Goal: Task Accomplishment & Management: Manage account settings

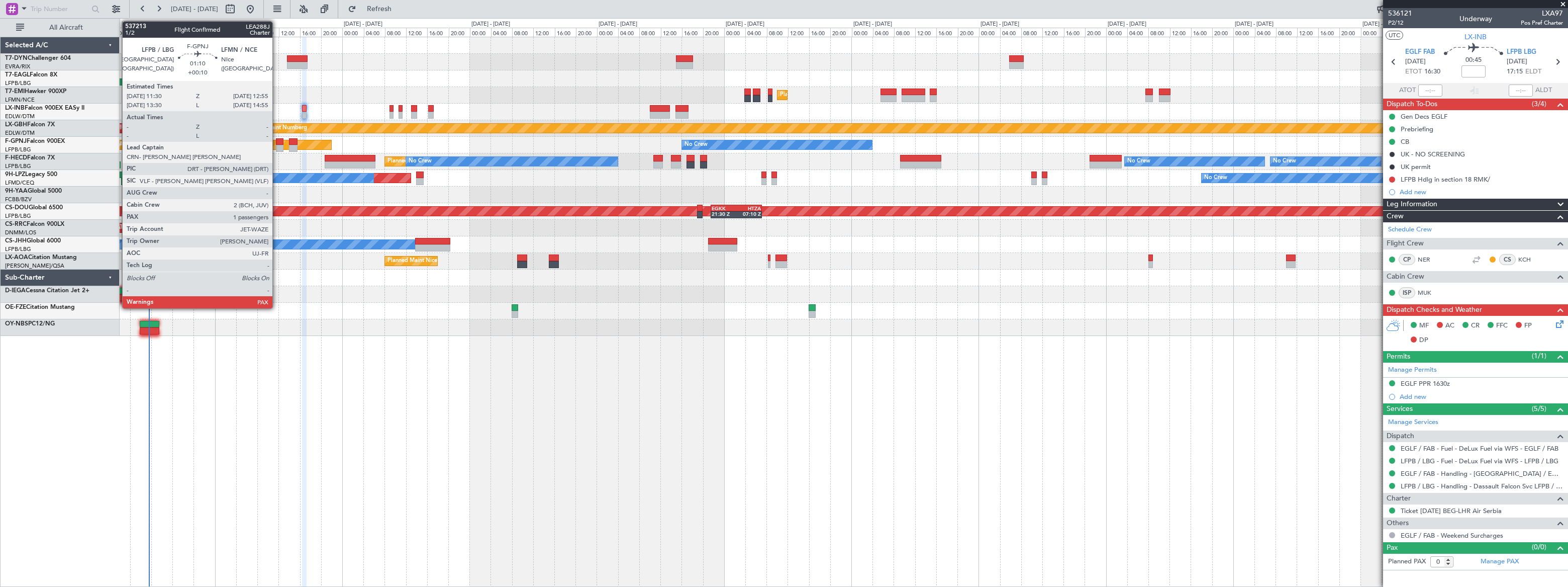
click at [277, 143] on div at bounding box center [279, 142] width 7 height 7
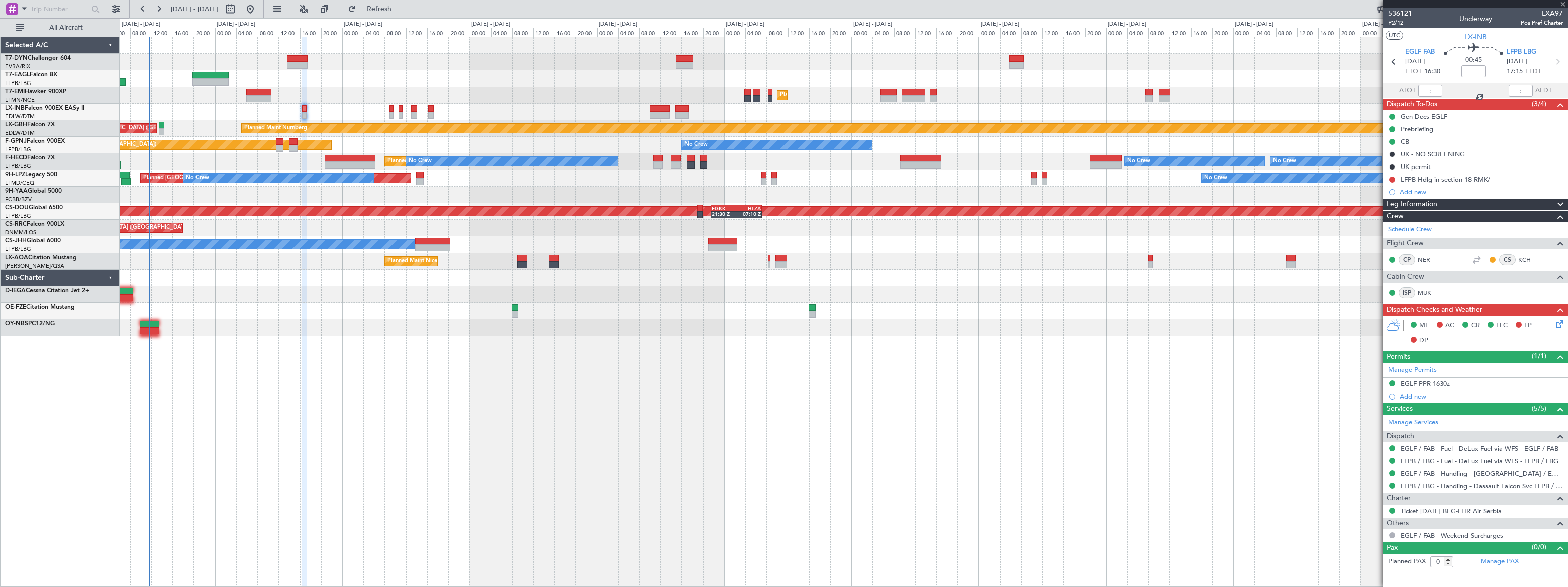
type input "+00:10"
type input "3"
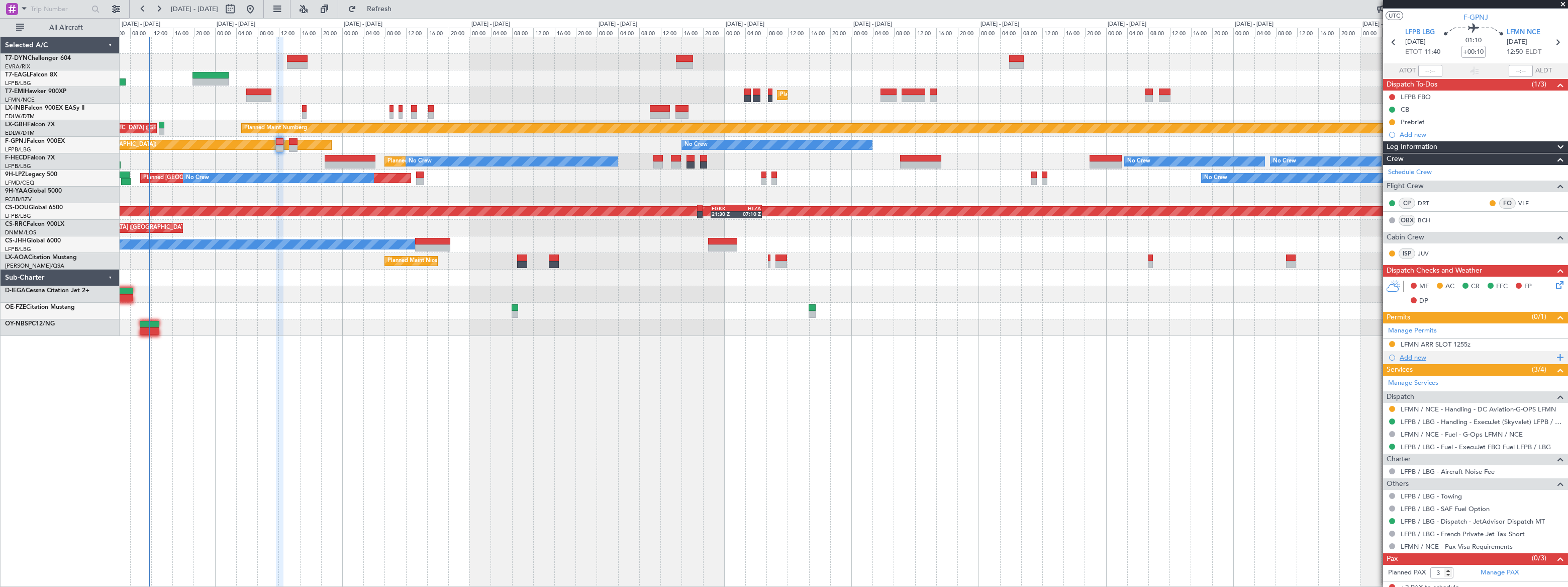
scroll to position [47, 0]
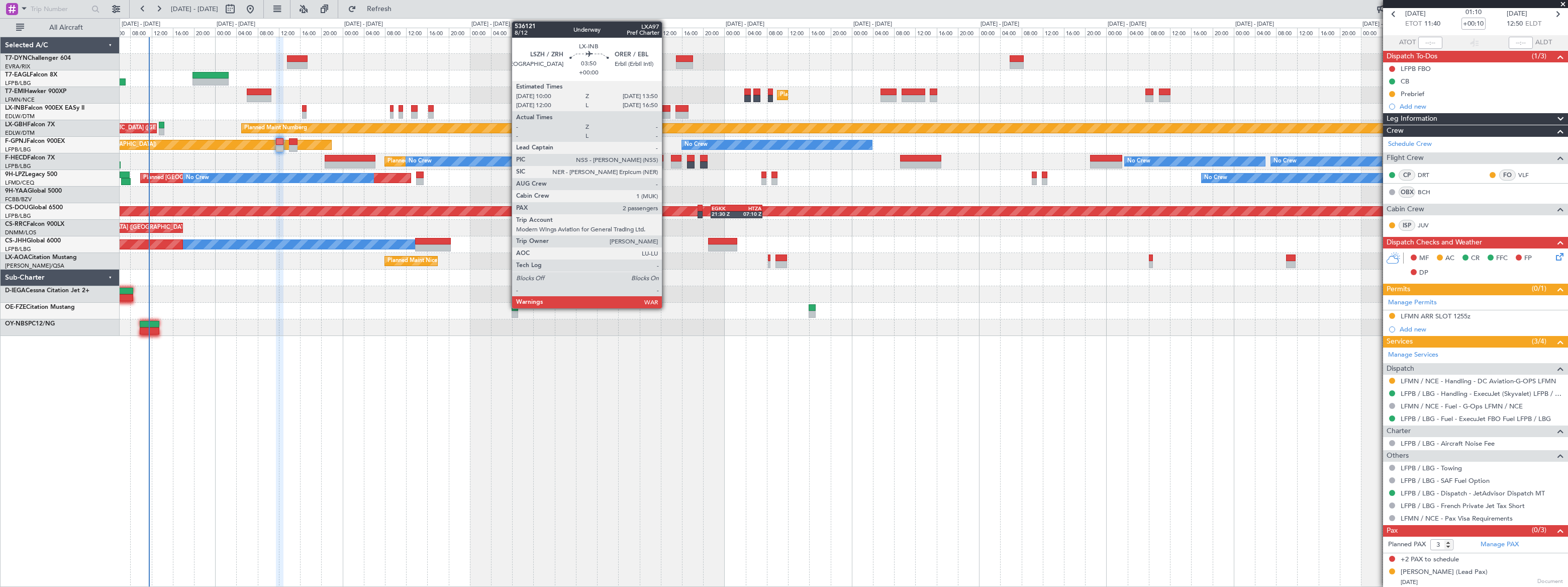
click at [667, 108] on div at bounding box center [660, 109] width 21 height 7
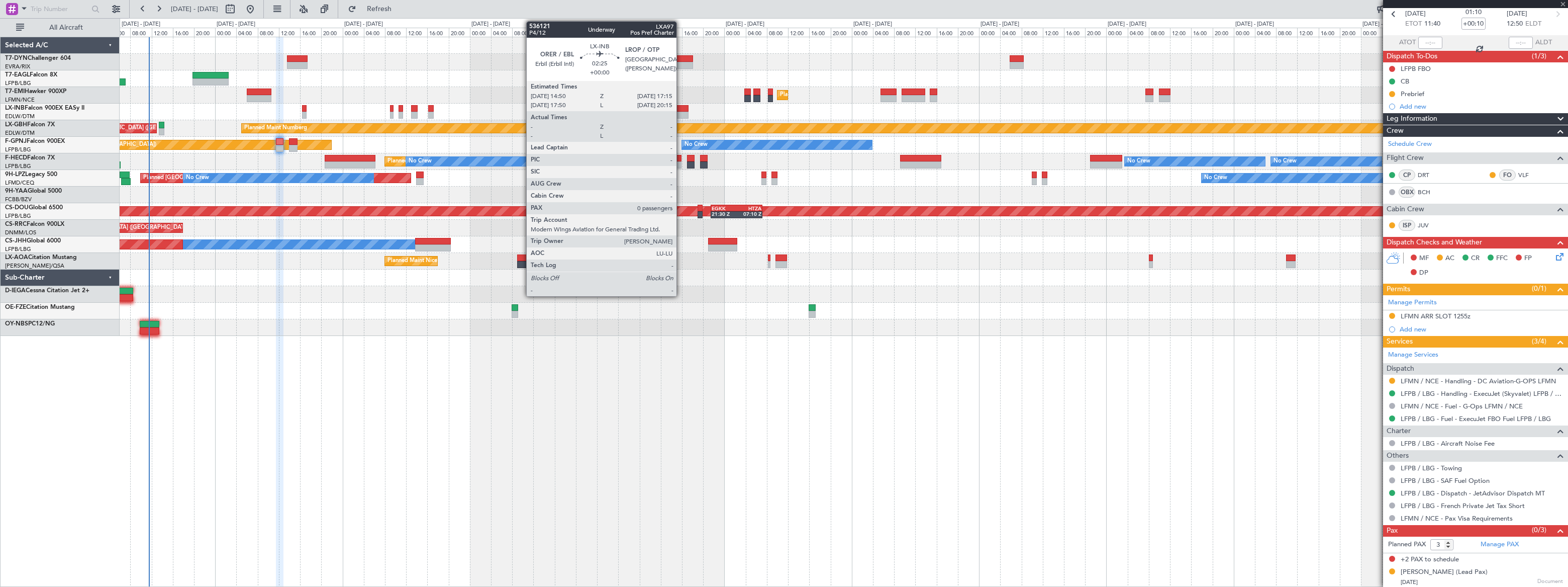
type input "2"
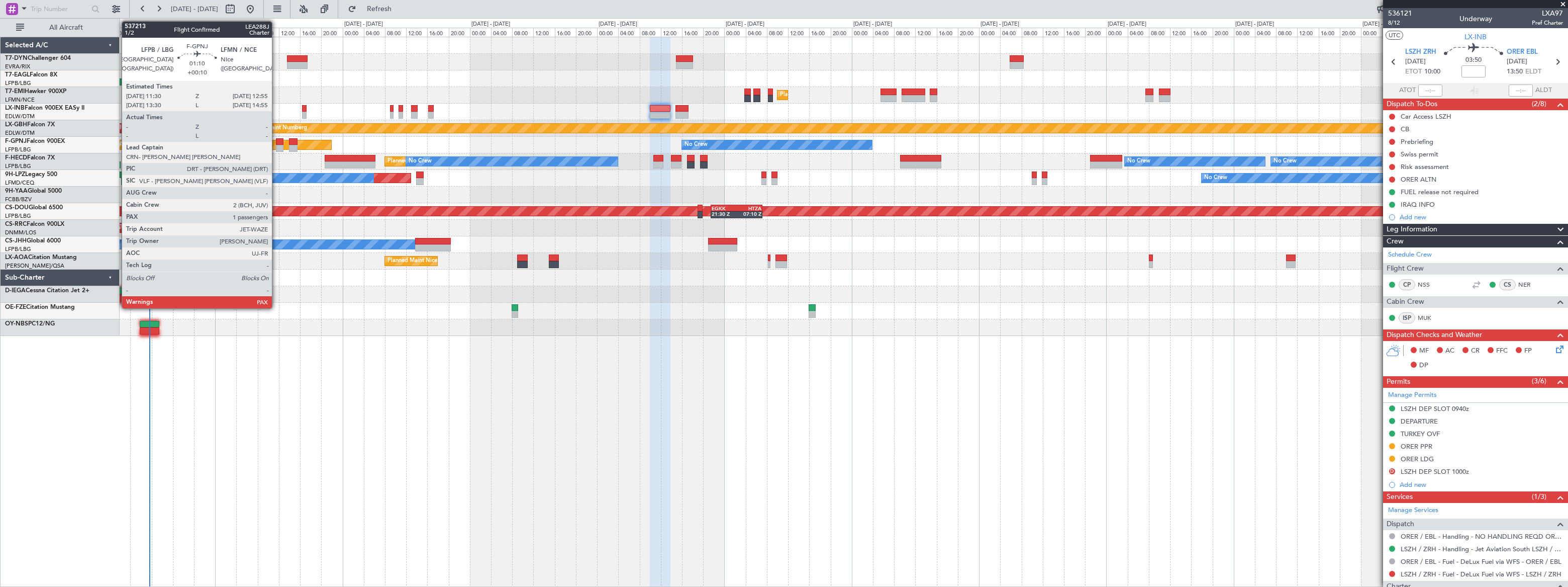
click at [276, 145] on div at bounding box center [279, 149] width 7 height 7
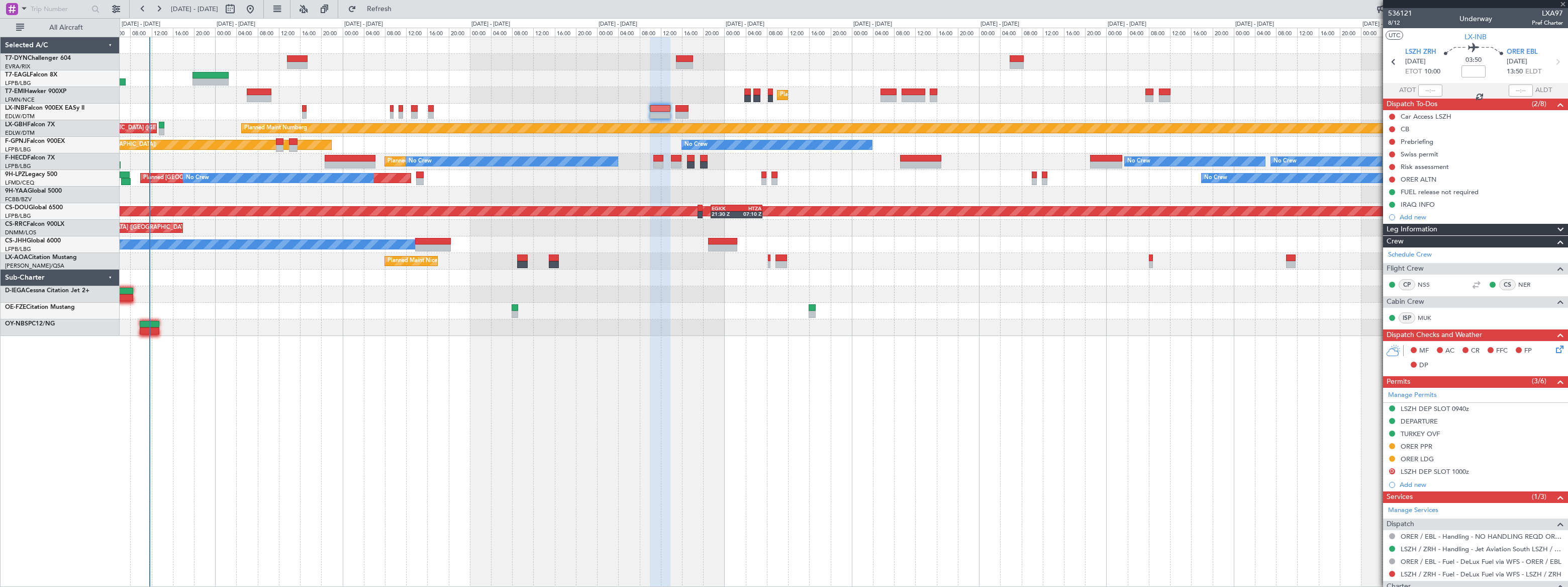
type input "+00:10"
type input "3"
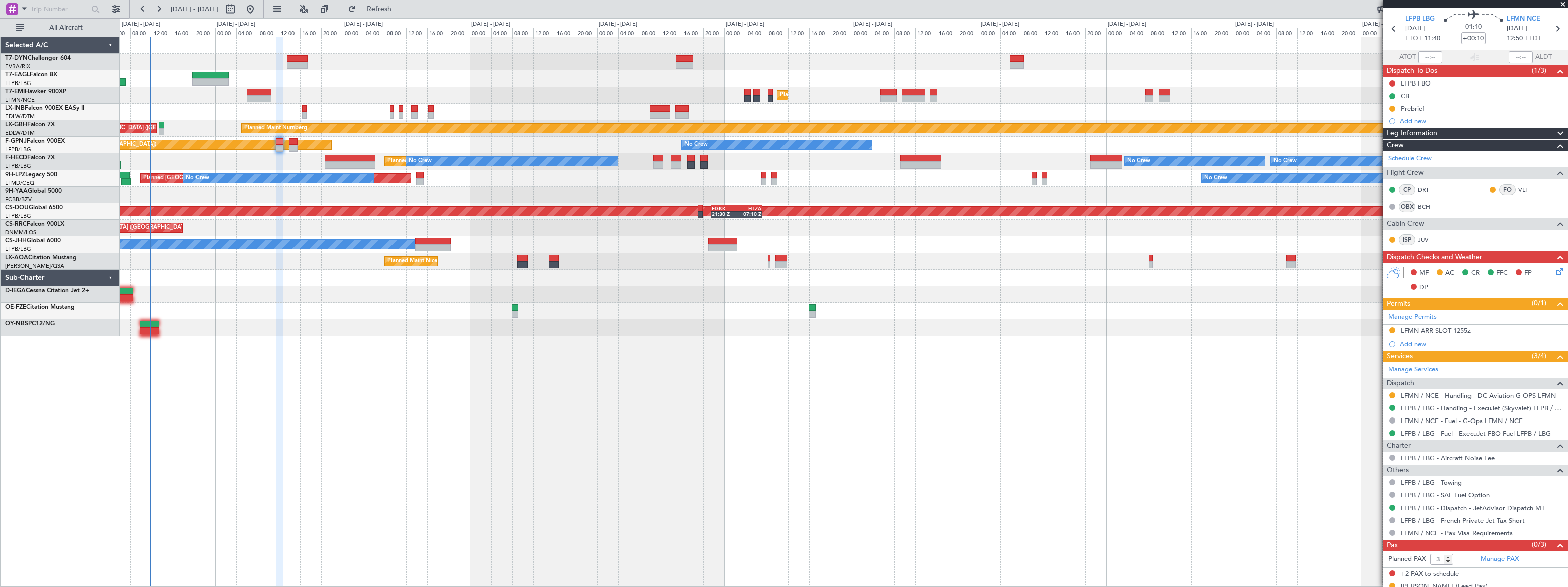
scroll to position [47, 0]
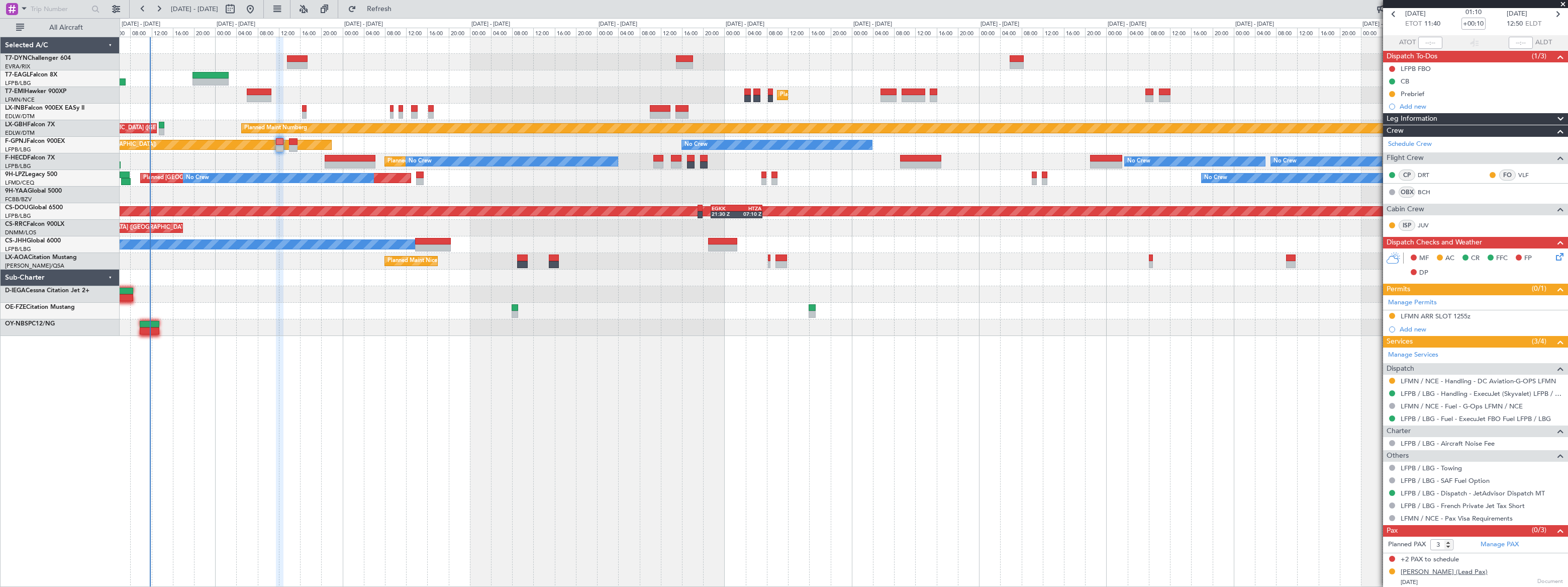
click at [1451, 572] on div "Amir ESMAILIAN (Lead Pax)" at bounding box center [1444, 572] width 87 height 10
click at [1441, 572] on div "Amir ESMAILIAN (Lead Pax)" at bounding box center [1444, 572] width 87 height 10
click at [1496, 541] on link "Manage PAX" at bounding box center [1499, 544] width 38 height 10
click at [401, 10] on span "Refresh" at bounding box center [379, 9] width 42 height 7
click at [401, 10] on span "Refreshing..." at bounding box center [379, 9] width 42 height 7
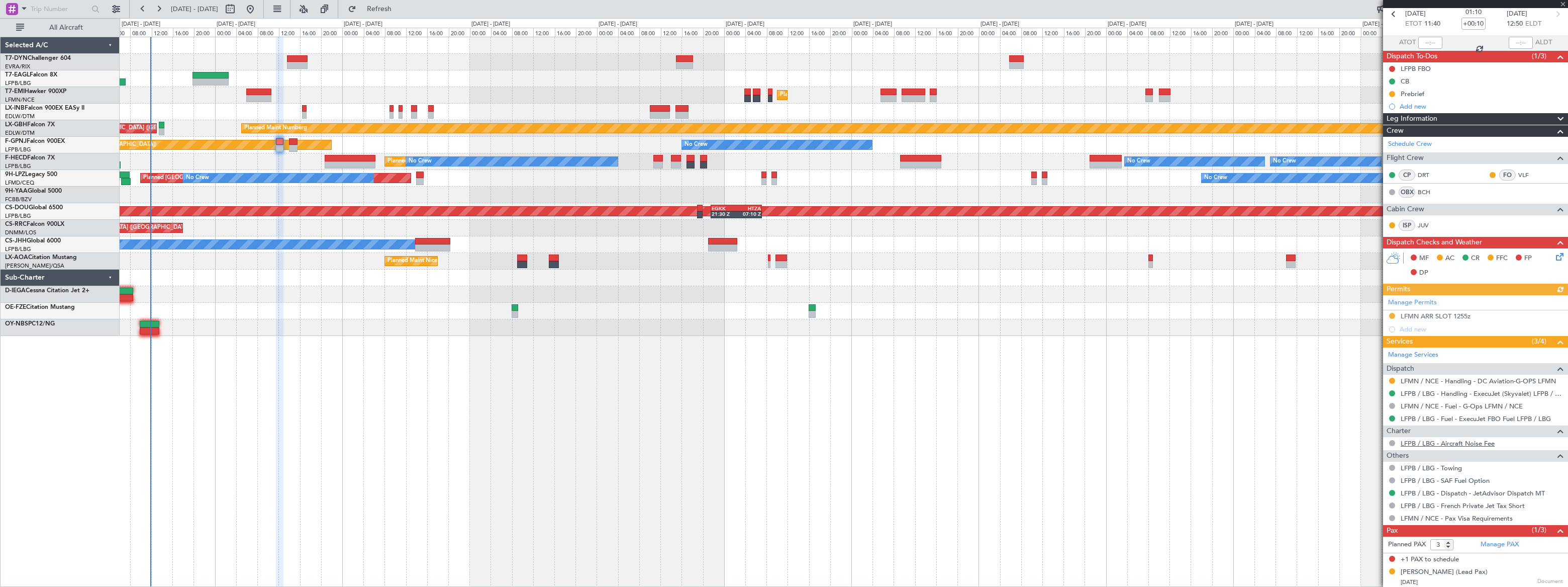
scroll to position [71, 0]
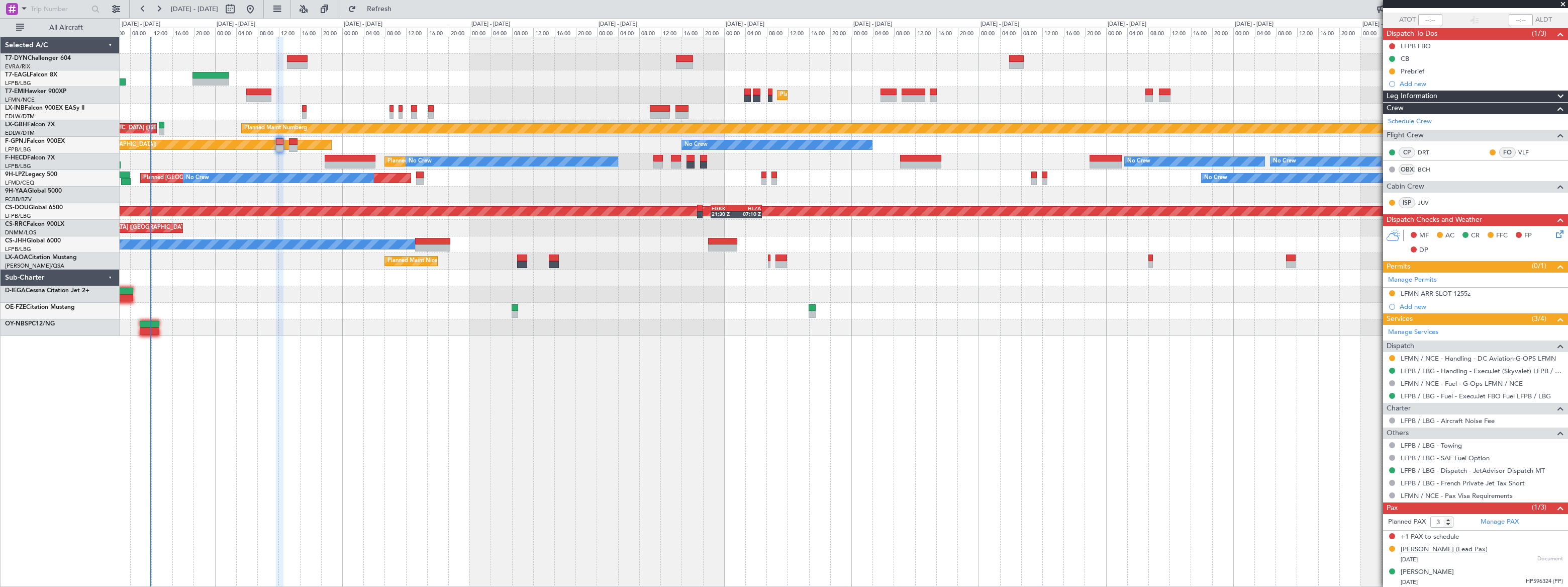
click at [1437, 549] on div "Amir ESMAILIAN (Lead Pax)" at bounding box center [1444, 549] width 87 height 10
click at [401, 7] on span "Refresh" at bounding box center [379, 9] width 42 height 7
click at [401, 7] on span "Refreshing..." at bounding box center [379, 9] width 42 height 7
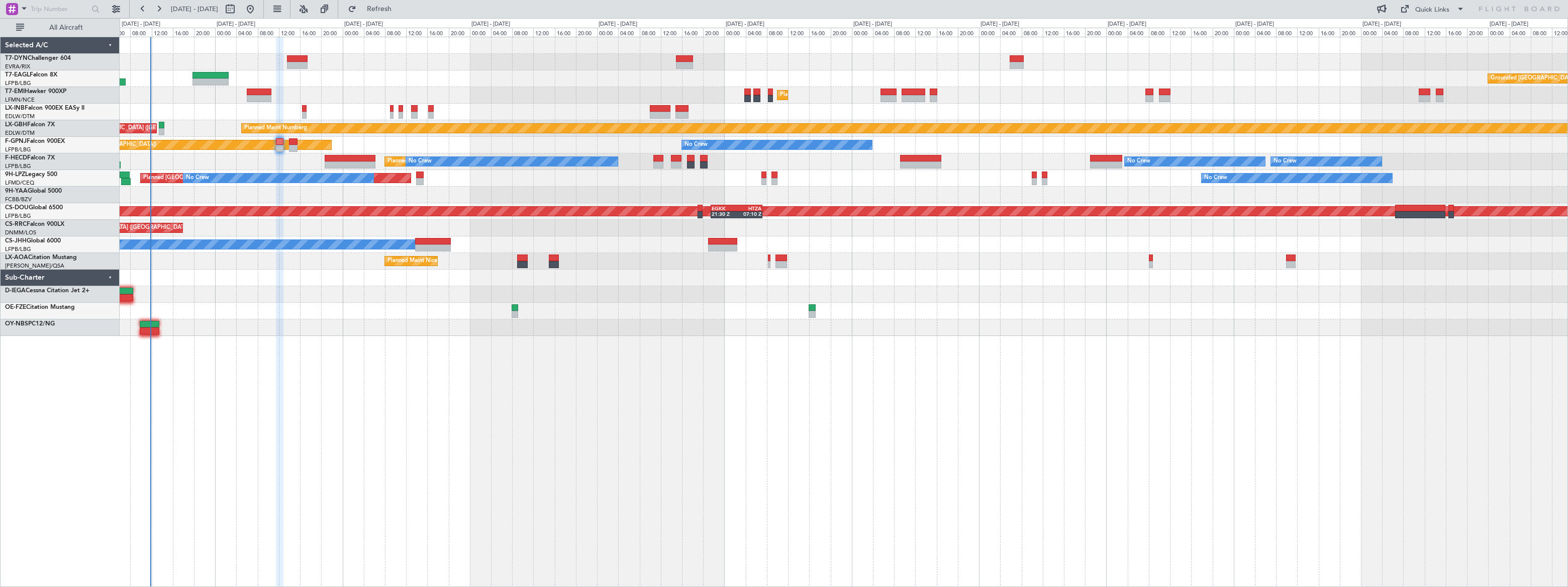
scroll to position [0, 0]
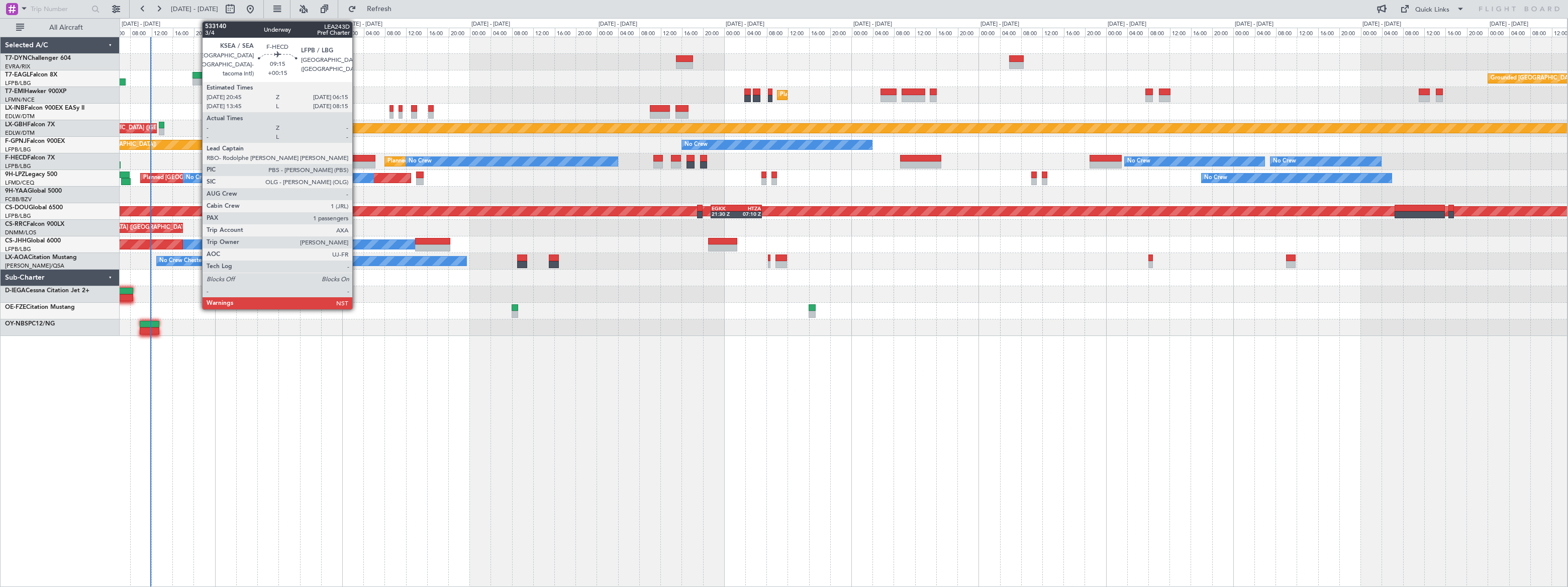
click at [357, 157] on div at bounding box center [349, 158] width 51 height 7
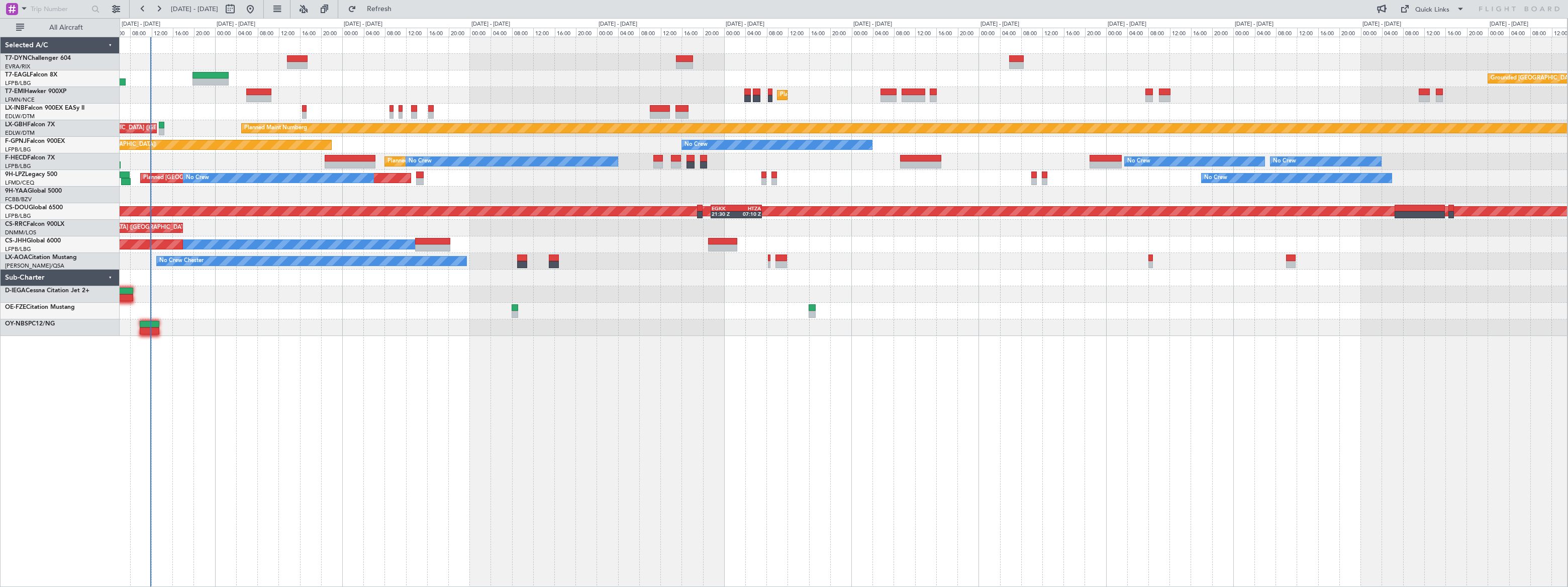
click at [281, 156] on div "Planned Maint Paris (Le Bourget) No Crew No Crew No Crew No Crew" at bounding box center [844, 161] width 1447 height 16
click at [401, 10] on span "Refresh" at bounding box center [379, 9] width 42 height 7
click at [401, 10] on span "Refreshing..." at bounding box center [379, 9] width 42 height 7
click at [401, 10] on span "Refresh" at bounding box center [379, 9] width 42 height 7
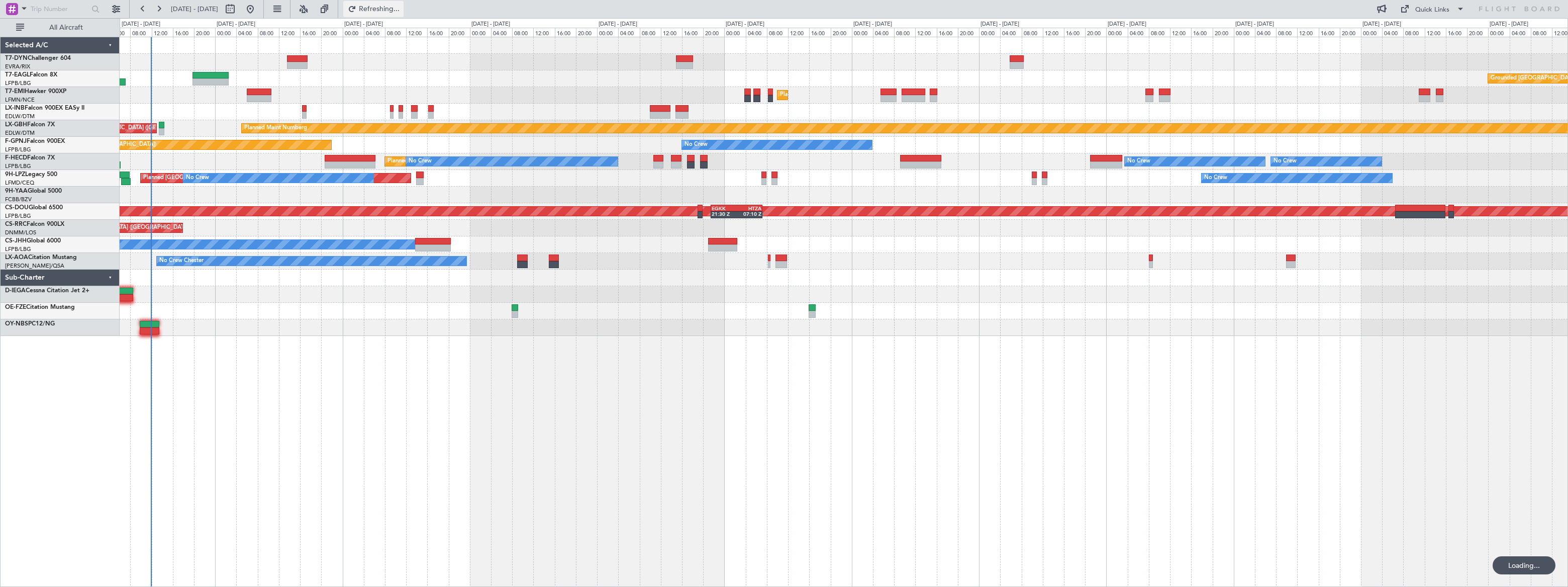
click at [401, 10] on span "Refreshing..." at bounding box center [379, 9] width 42 height 7
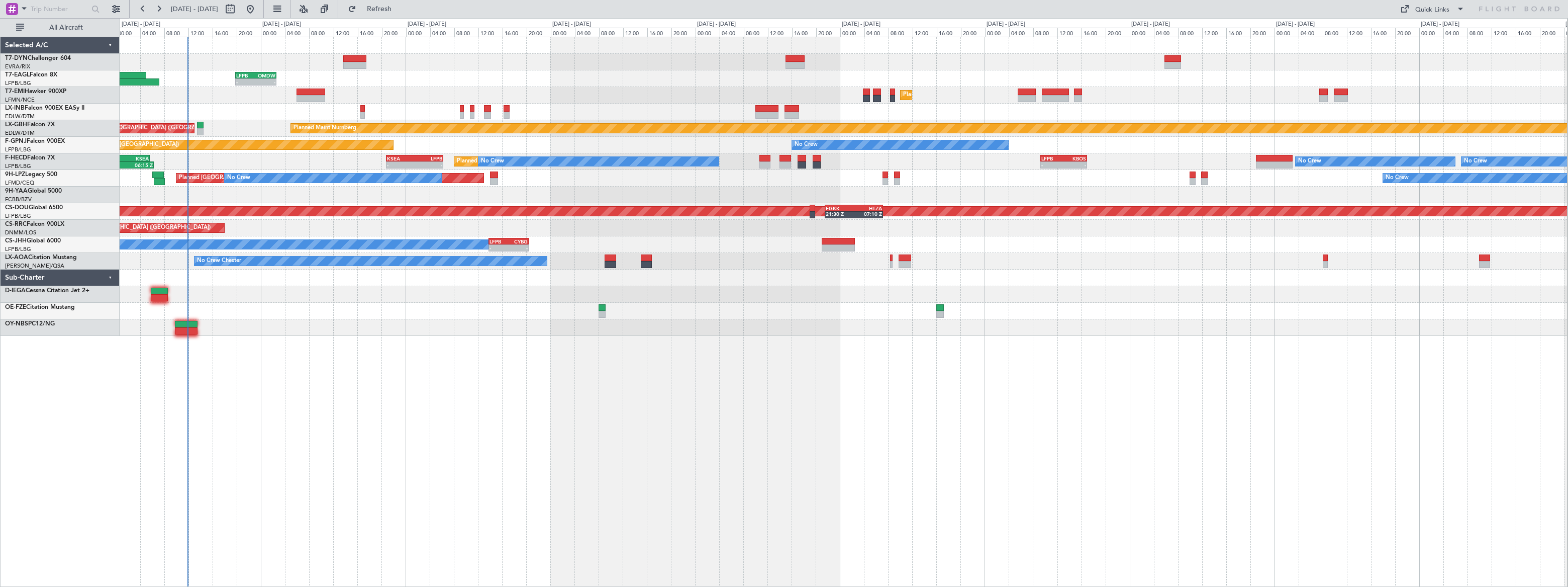
click at [226, 186] on div "Unplanned Maint [GEOGRAPHIC_DATA] (Riga Intl) - - LFPB 19:50 Z OMDW 02:35 Z Pla…" at bounding box center [844, 186] width 1447 height 298
click at [255, 155] on div "No Crew No Crew Planned Maint [GEOGRAPHIC_DATA] ([GEOGRAPHIC_DATA]) No Crew 20:…" at bounding box center [844, 161] width 1448 height 16
click at [401, 12] on span "Refresh" at bounding box center [379, 9] width 42 height 7
click at [404, 15] on button "Refreshing..." at bounding box center [373, 9] width 60 height 16
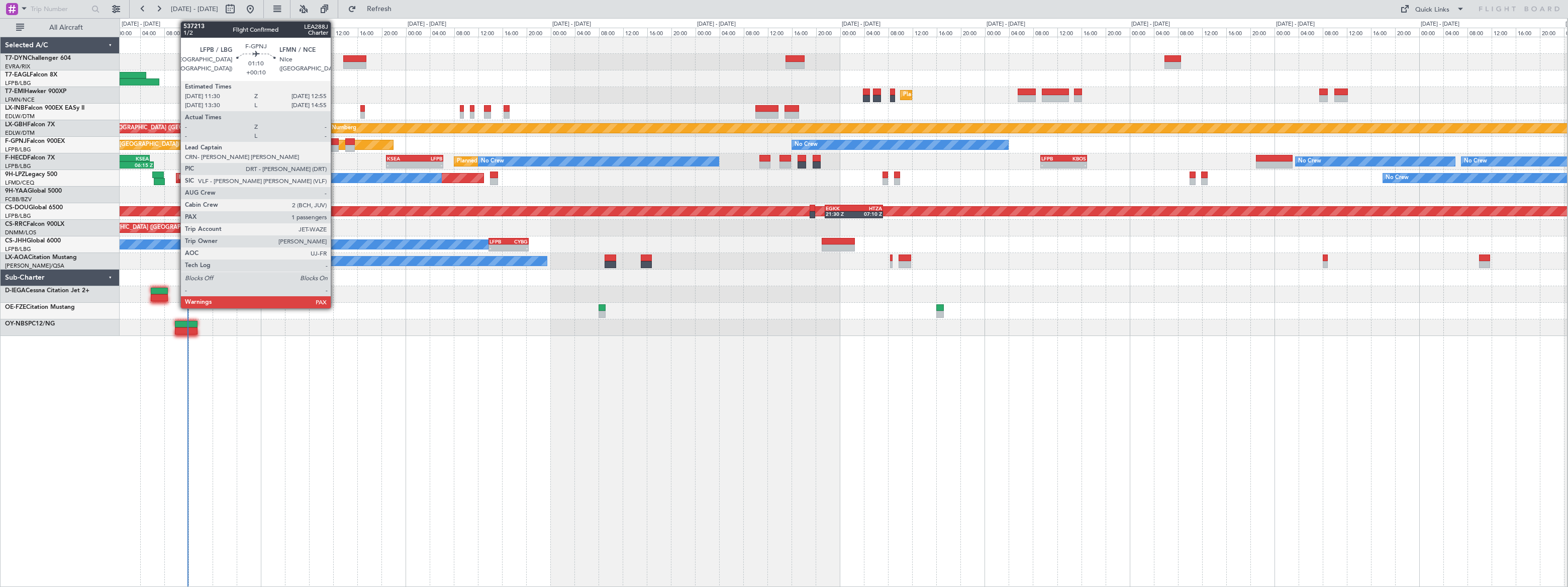
click at [334, 142] on div at bounding box center [334, 142] width 9 height 7
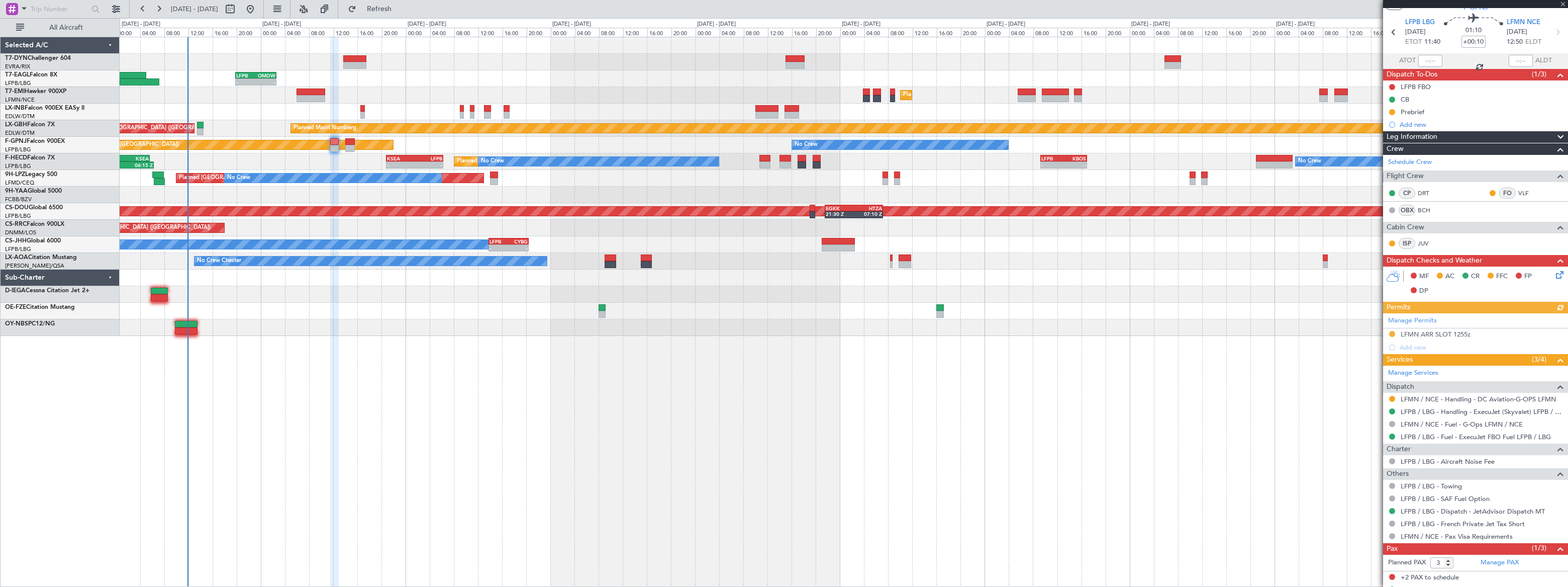
scroll to position [47, 0]
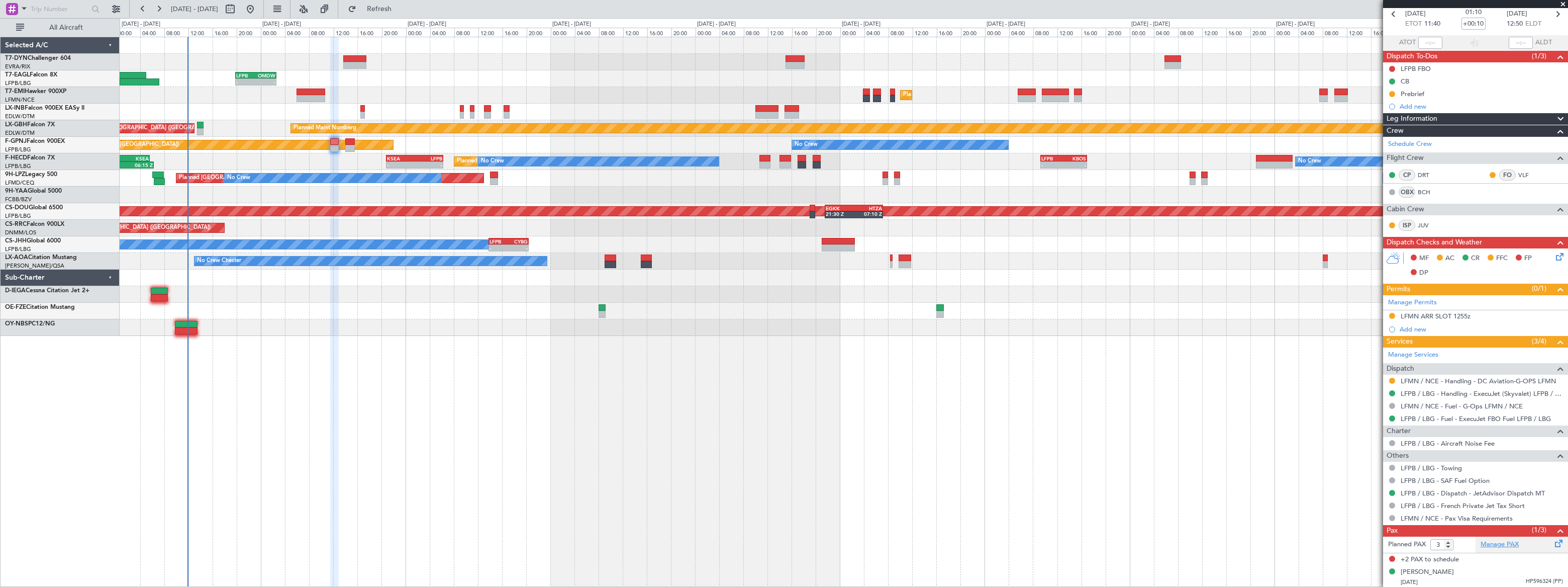
click at [1497, 544] on link "Manage PAX" at bounding box center [1499, 544] width 38 height 10
click at [401, 12] on span "Refresh" at bounding box center [379, 9] width 42 height 7
click at [1490, 545] on link "Manage PAX" at bounding box center [1499, 544] width 38 height 10
click at [401, 11] on span "Refresh" at bounding box center [379, 9] width 42 height 7
click at [401, 11] on span "Refreshing..." at bounding box center [379, 9] width 42 height 7
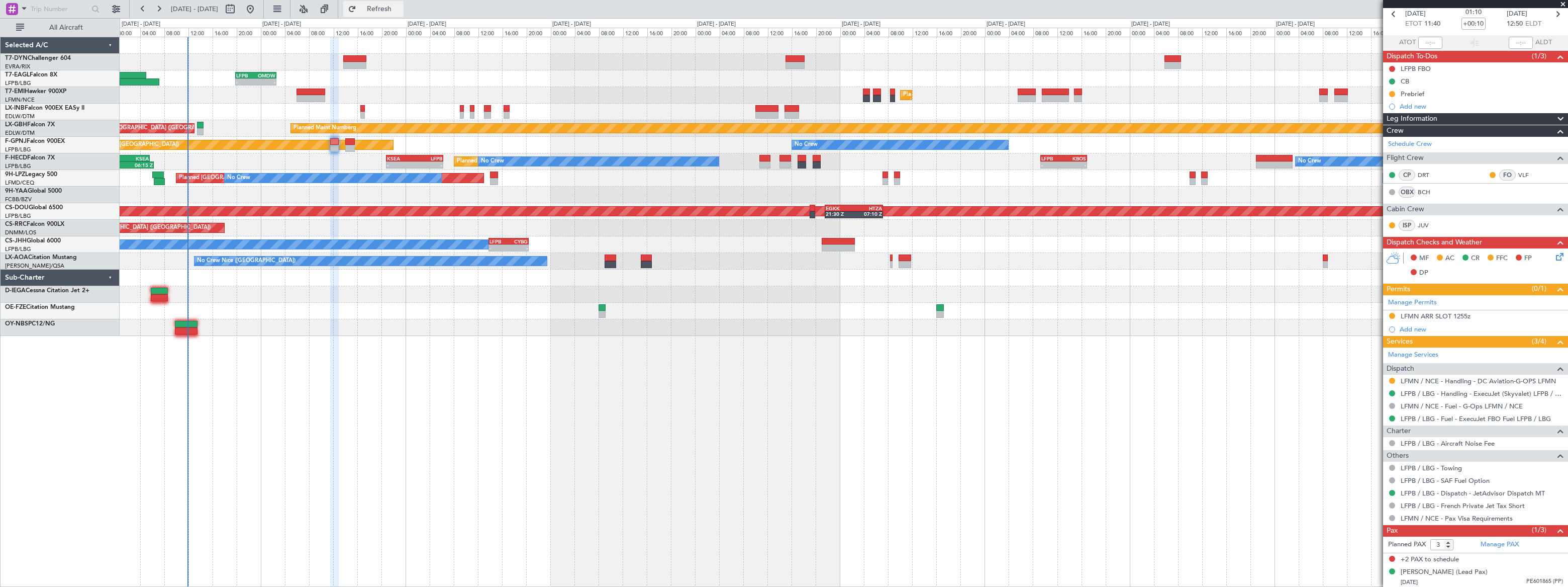
click at [401, 10] on span "Refresh" at bounding box center [379, 9] width 42 height 7
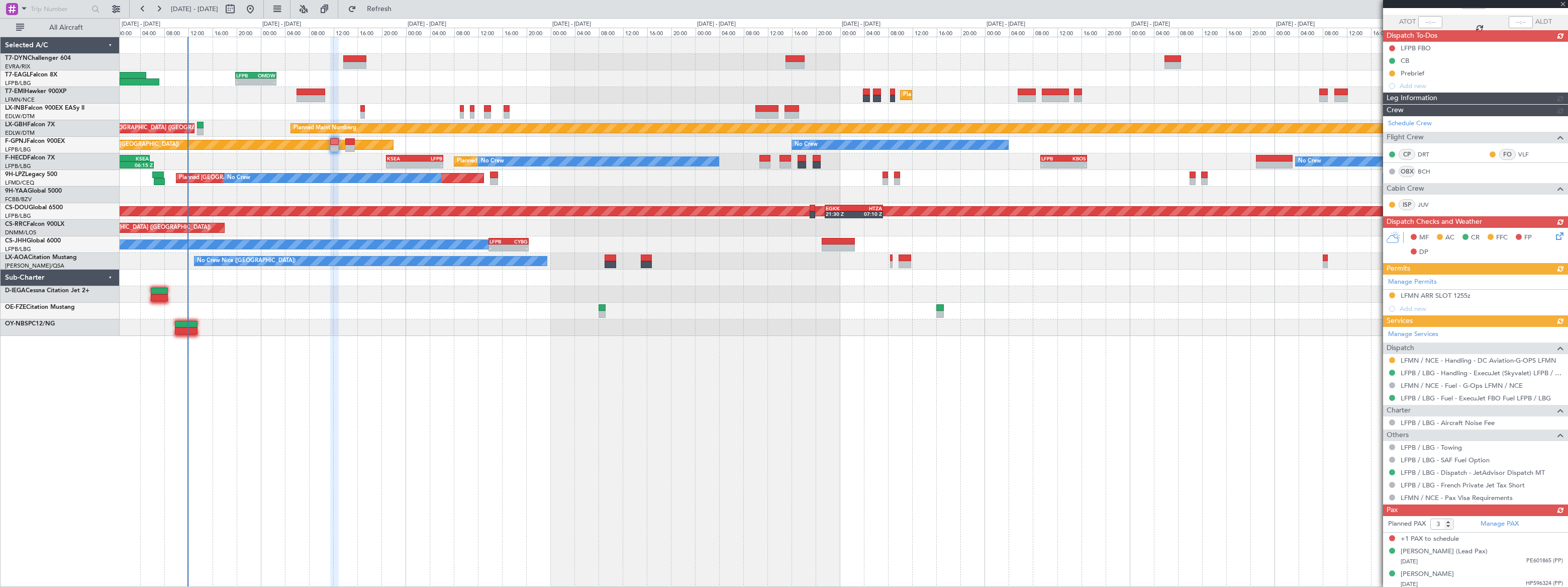
scroll to position [71, 0]
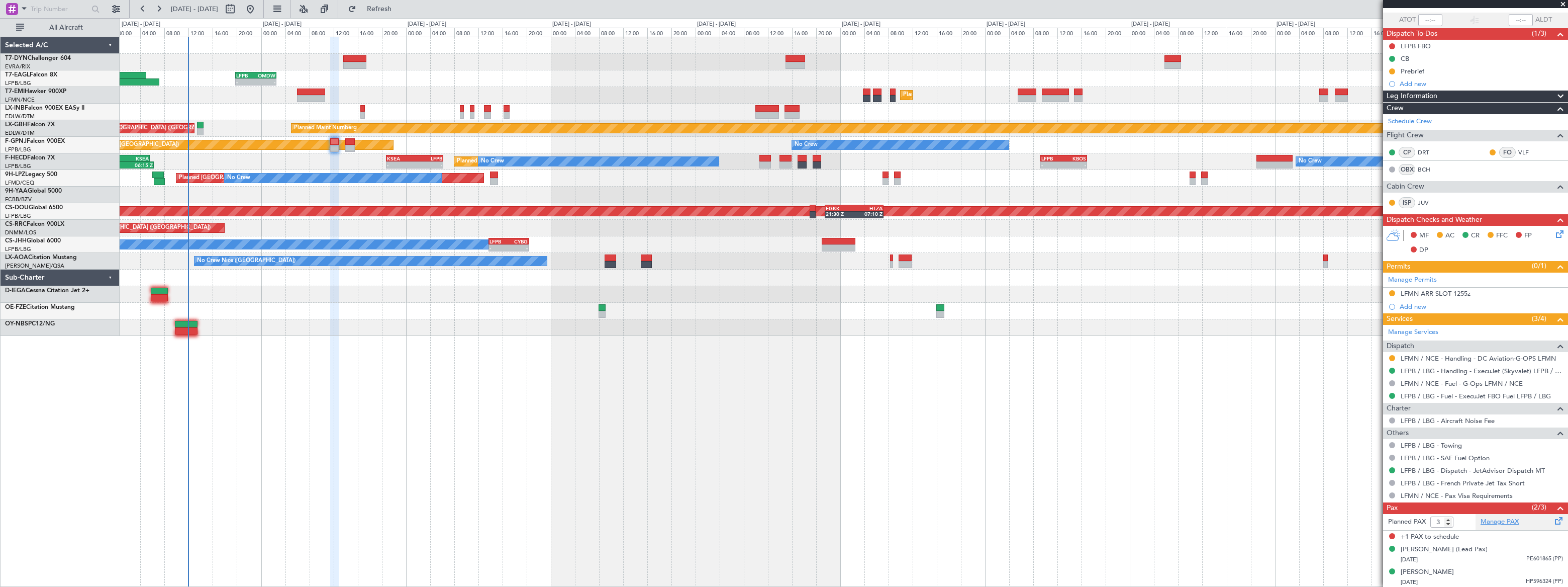
click at [1499, 521] on link "Manage PAX" at bounding box center [1499, 522] width 38 height 10
click at [401, 9] on span "Refresh" at bounding box center [379, 9] width 42 height 7
click at [401, 9] on span "Refreshing..." at bounding box center [379, 9] width 42 height 7
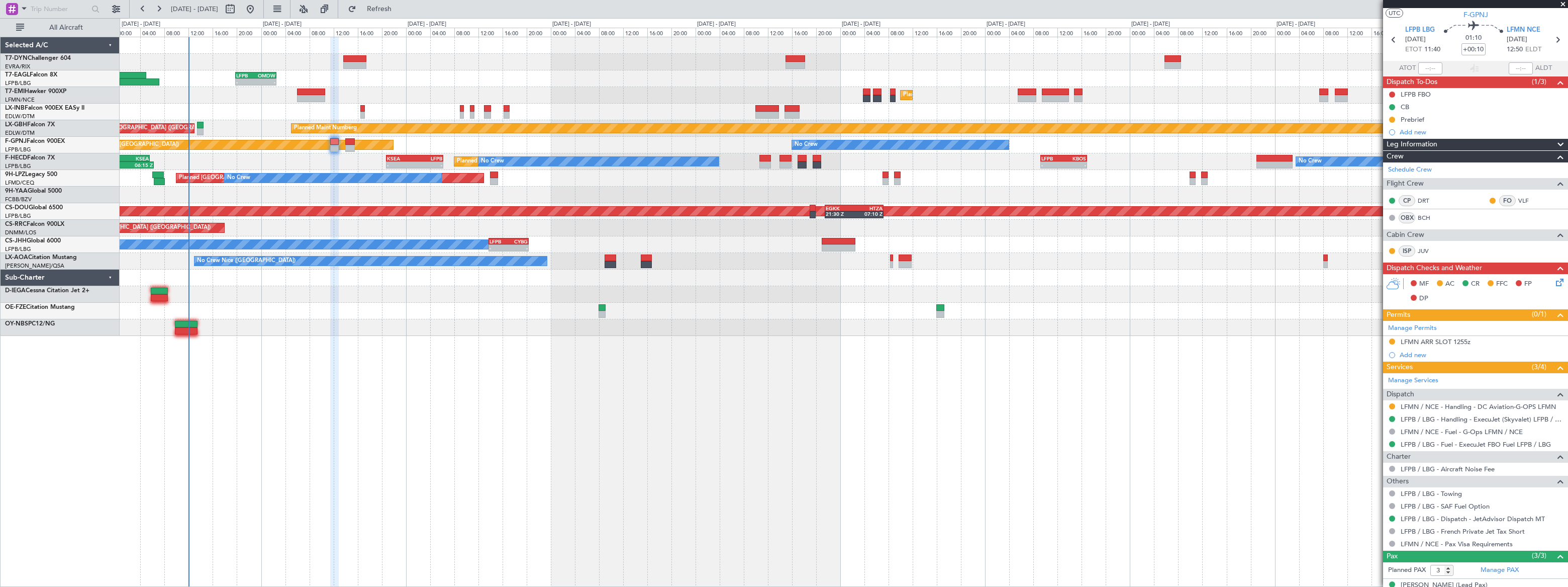
scroll to position [0, 0]
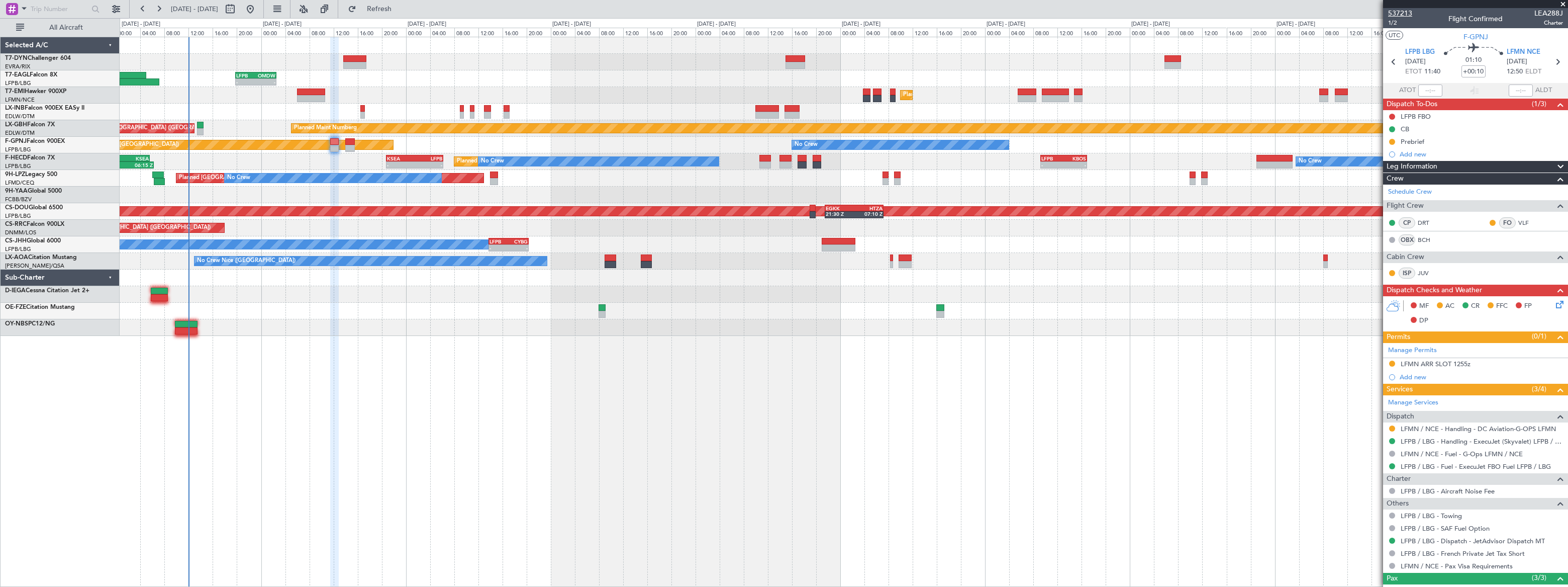
click at [1399, 12] on span "537213" at bounding box center [1400, 13] width 24 height 10
click at [1393, 22] on span "1/2" at bounding box center [1400, 23] width 24 height 9
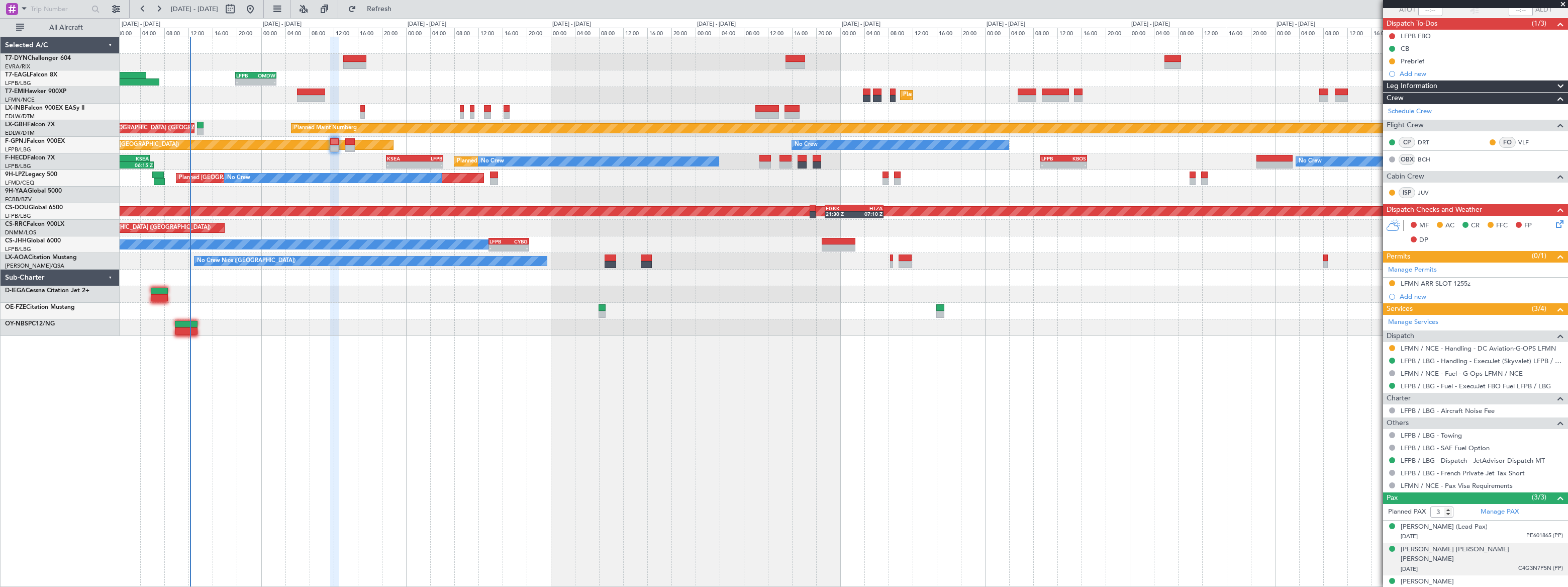
click at [1443, 564] on div "19/09/2001 C4G3N7P5N (PP)" at bounding box center [1482, 569] width 163 height 10
click at [1443, 549] on div "Michelle Fabienne Anne Marie Klau" at bounding box center [1482, 554] width 163 height 19
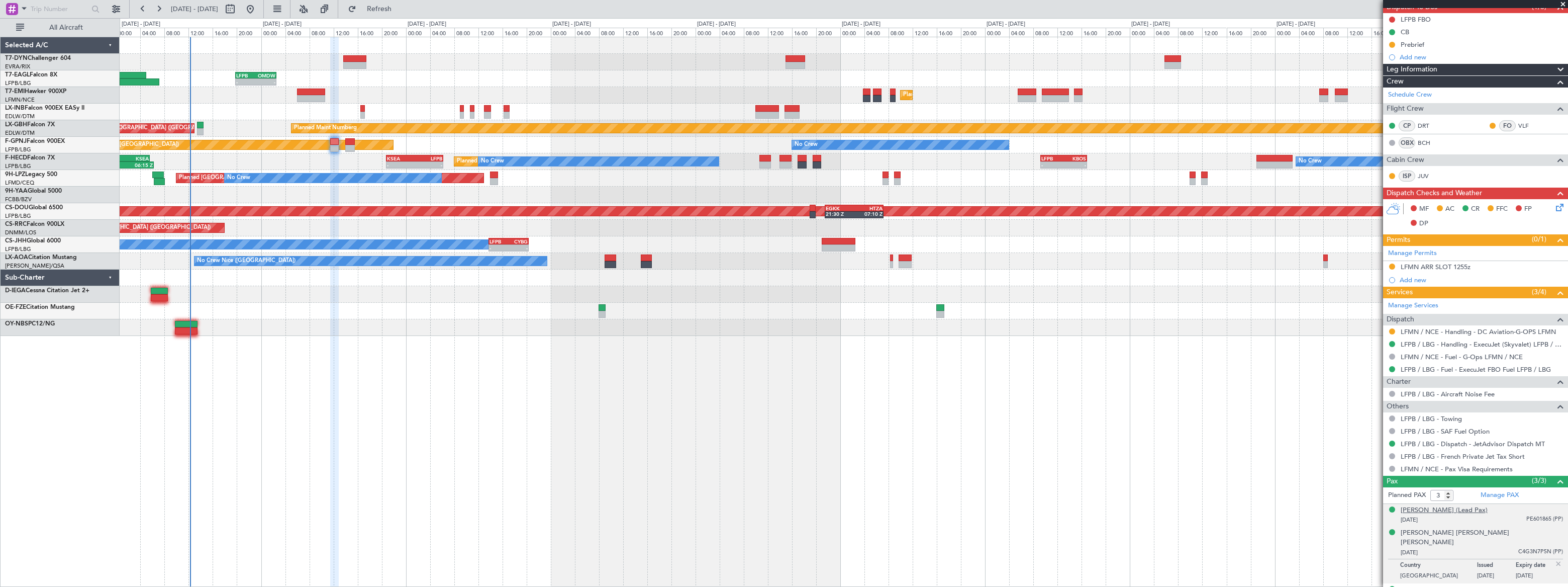
scroll to position [105, 0]
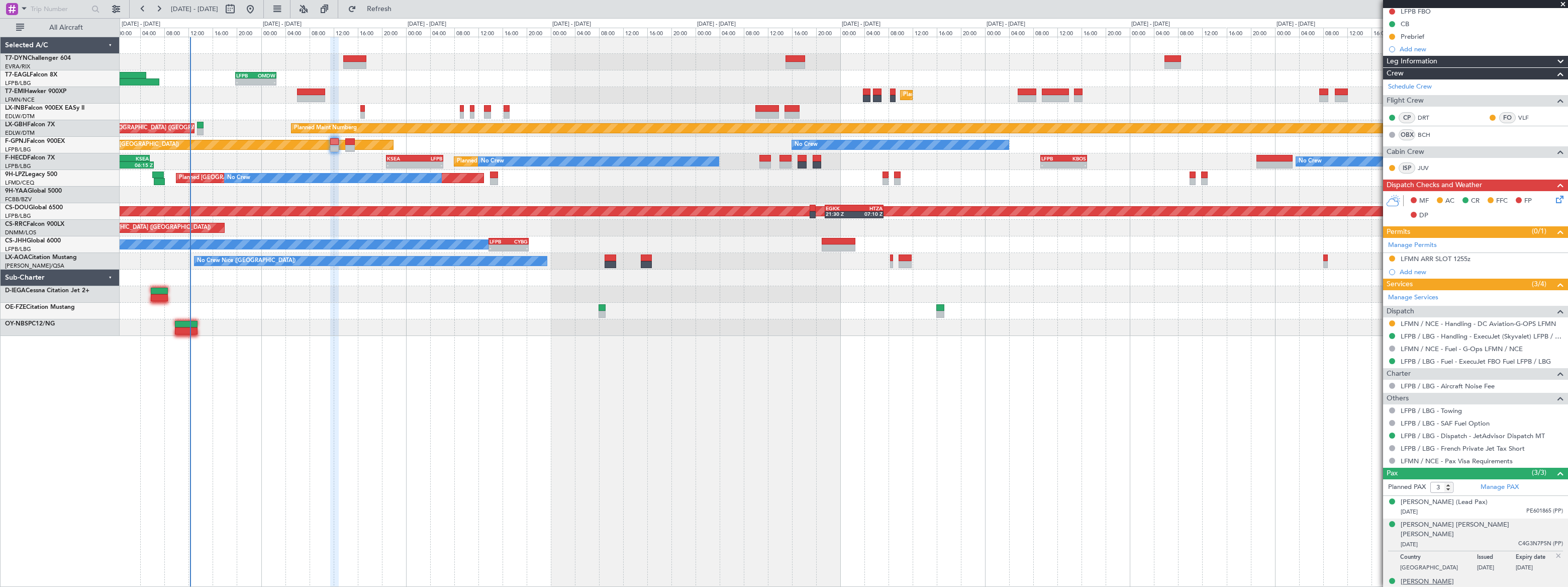
click at [1454, 577] on div "Sherlon Alexander Isaacs" at bounding box center [1427, 582] width 54 height 10
click at [1442, 552] on div "Sherlon Alexander Isaacs" at bounding box center [1427, 557] width 54 height 10
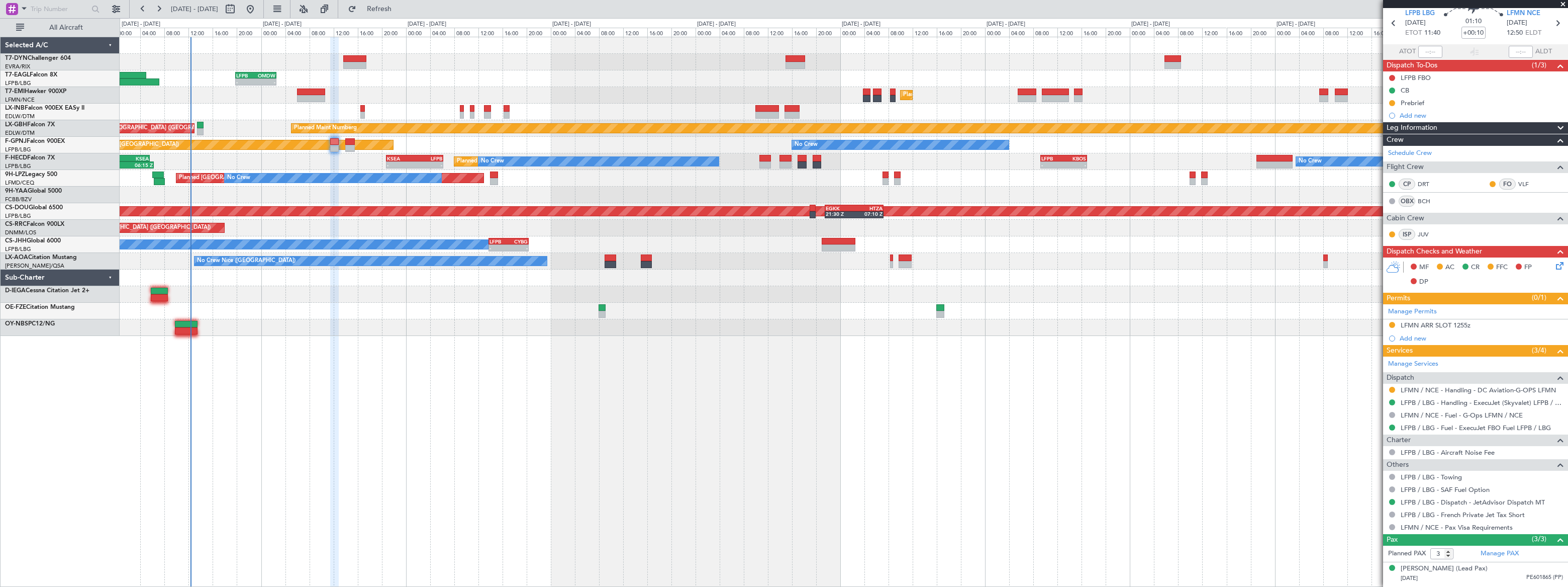
scroll to position [0, 0]
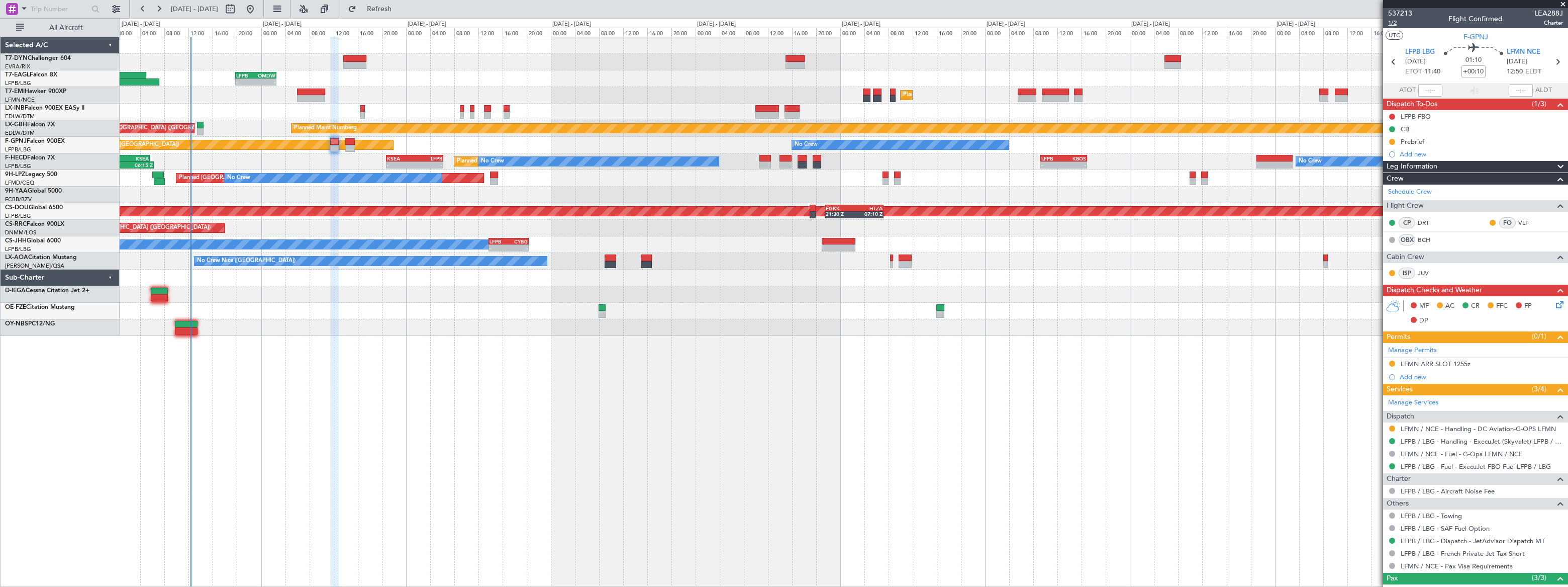
click at [1390, 24] on span "1/2" at bounding box center [1400, 23] width 24 height 9
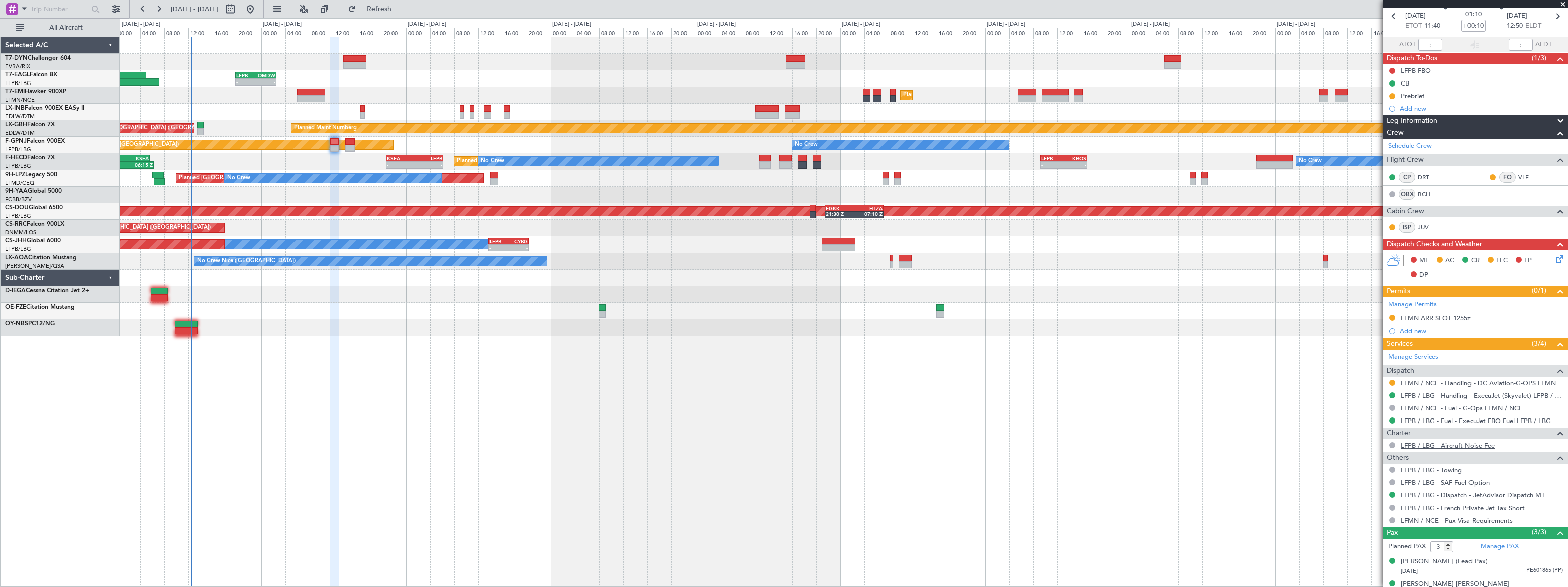
scroll to position [105, 0]
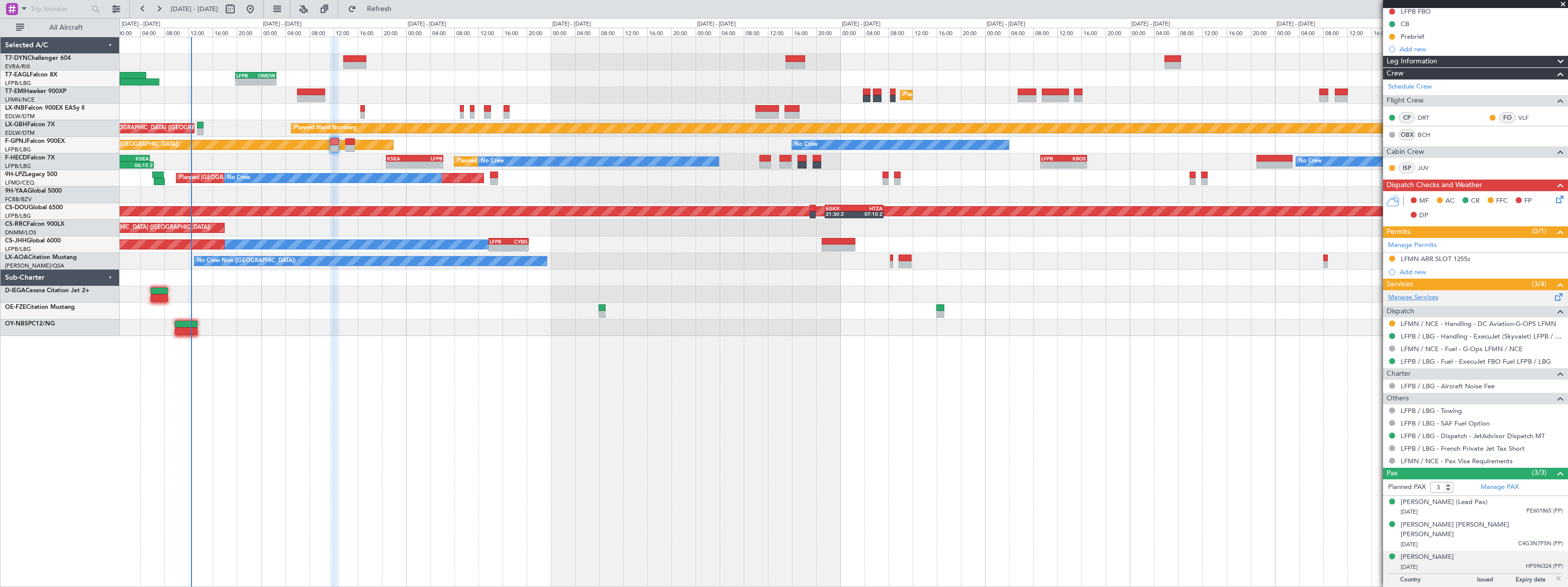
click at [1427, 296] on link "Manage Services" at bounding box center [1413, 298] width 51 height 10
click at [401, 5] on span "Refresh" at bounding box center [379, 9] width 42 height 7
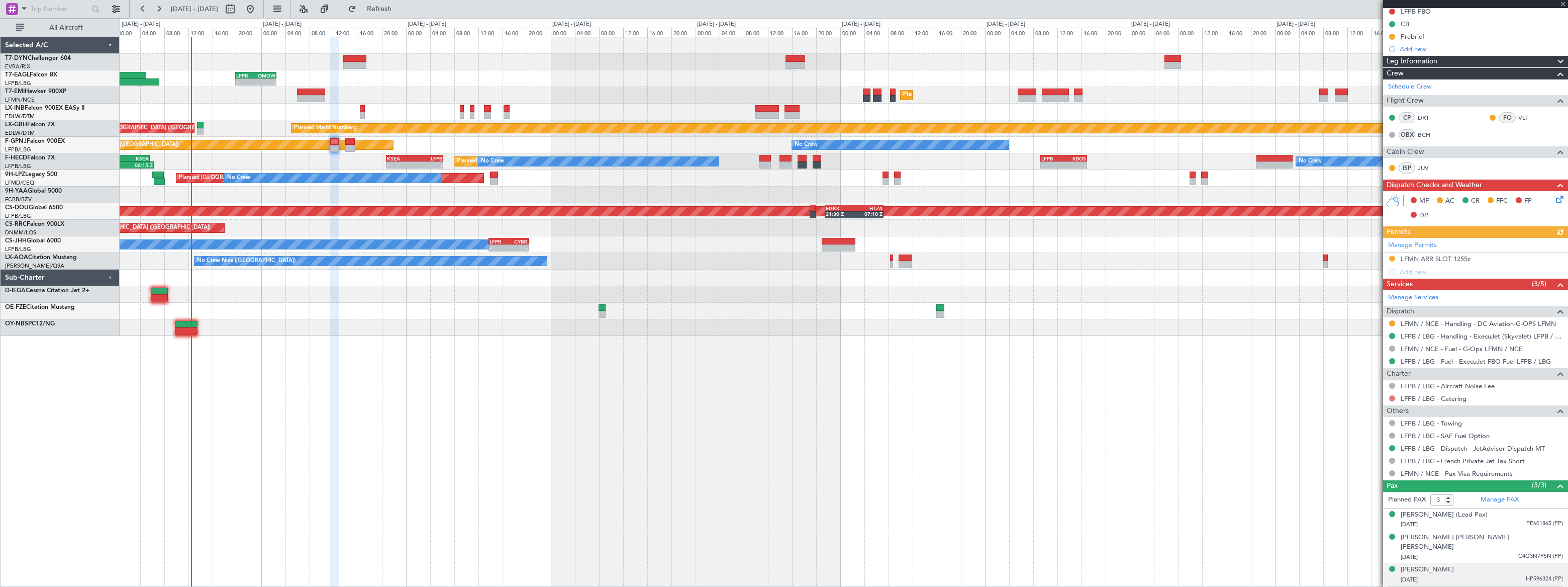
click at [1393, 396] on button at bounding box center [1392, 398] width 6 height 6
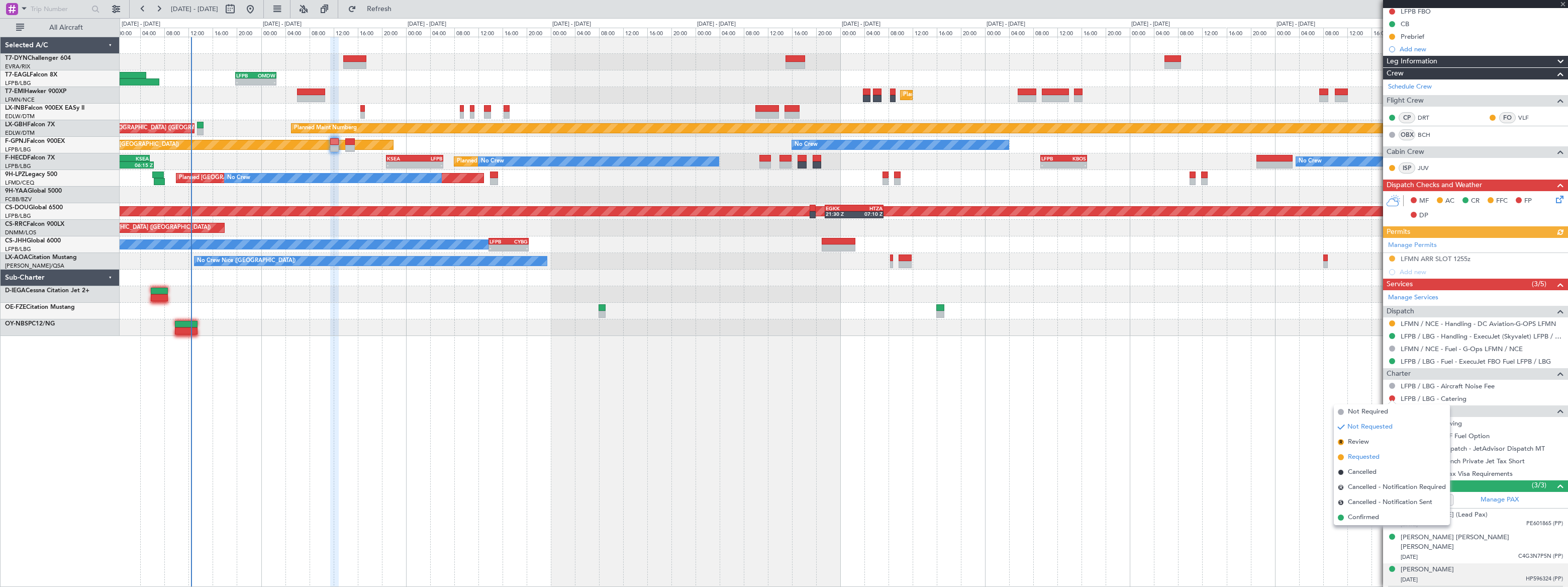
click at [1368, 456] on span "Requested" at bounding box center [1363, 457] width 32 height 10
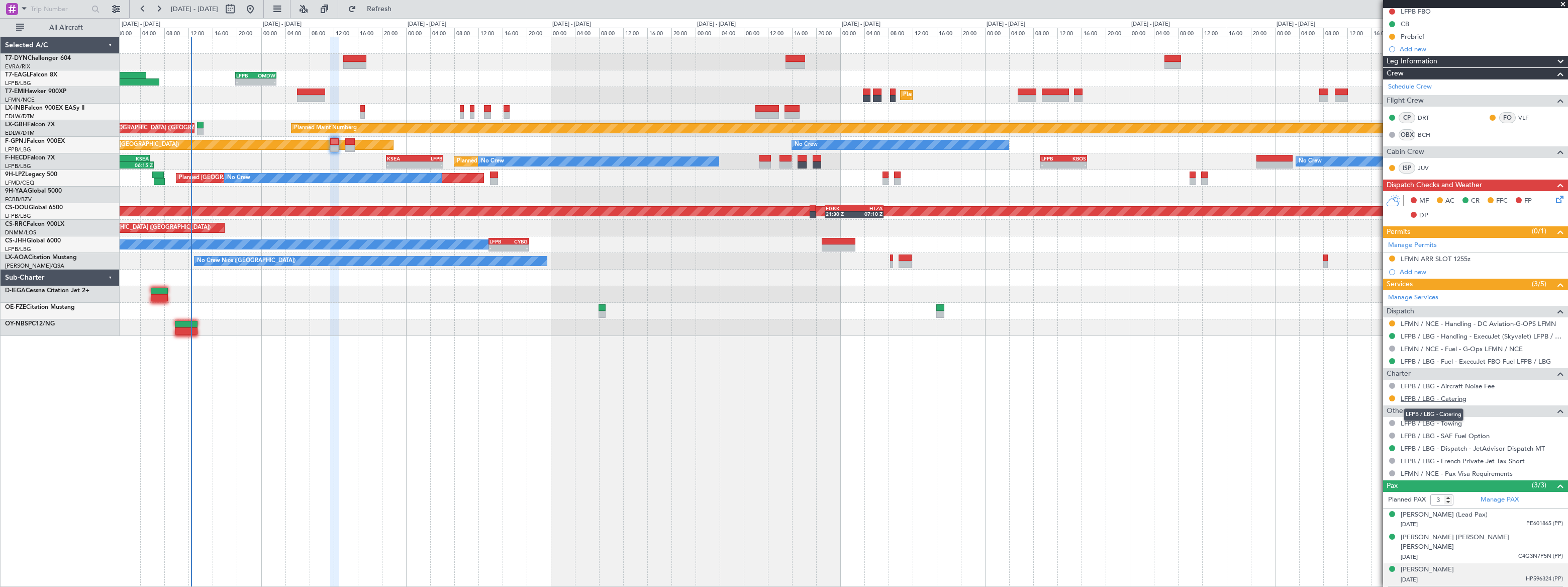
click at [1451, 399] on link "LFPB / LBG - Catering" at bounding box center [1433, 398] width 66 height 9
click at [401, 8] on span "Refresh" at bounding box center [379, 9] width 42 height 7
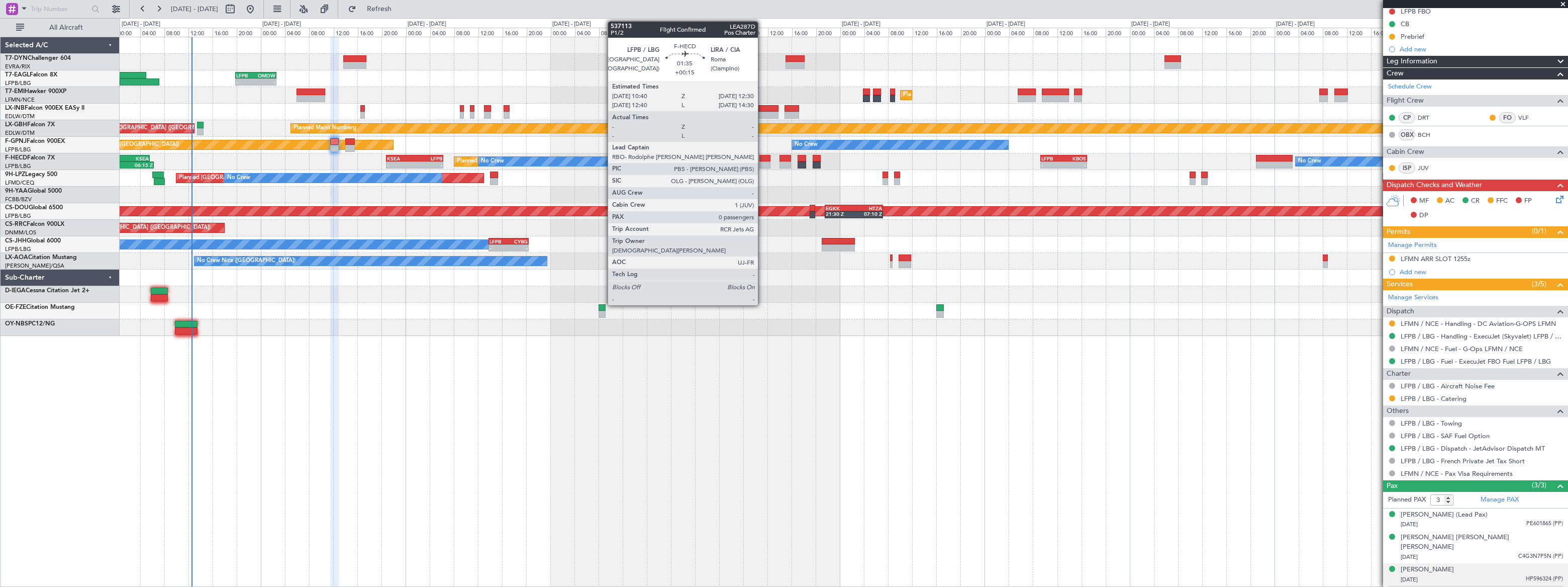
click at [762, 161] on div at bounding box center [765, 165] width 12 height 7
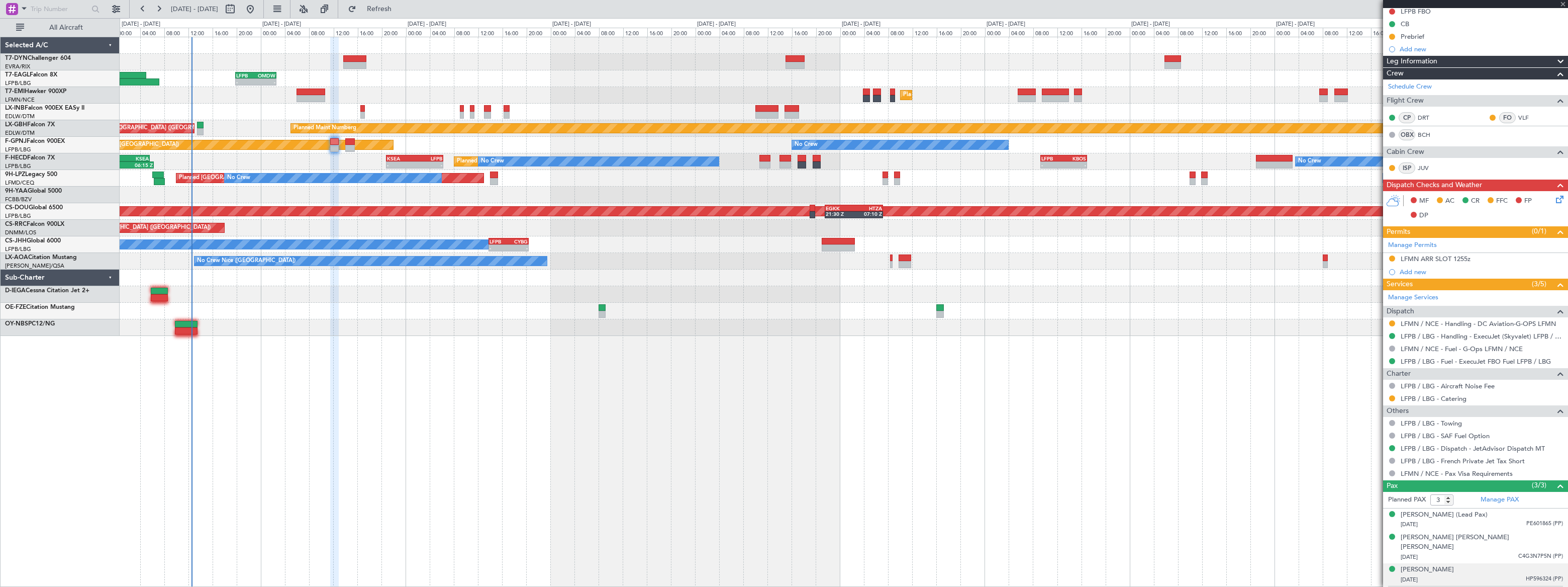
type input "+00:15"
type input "0"
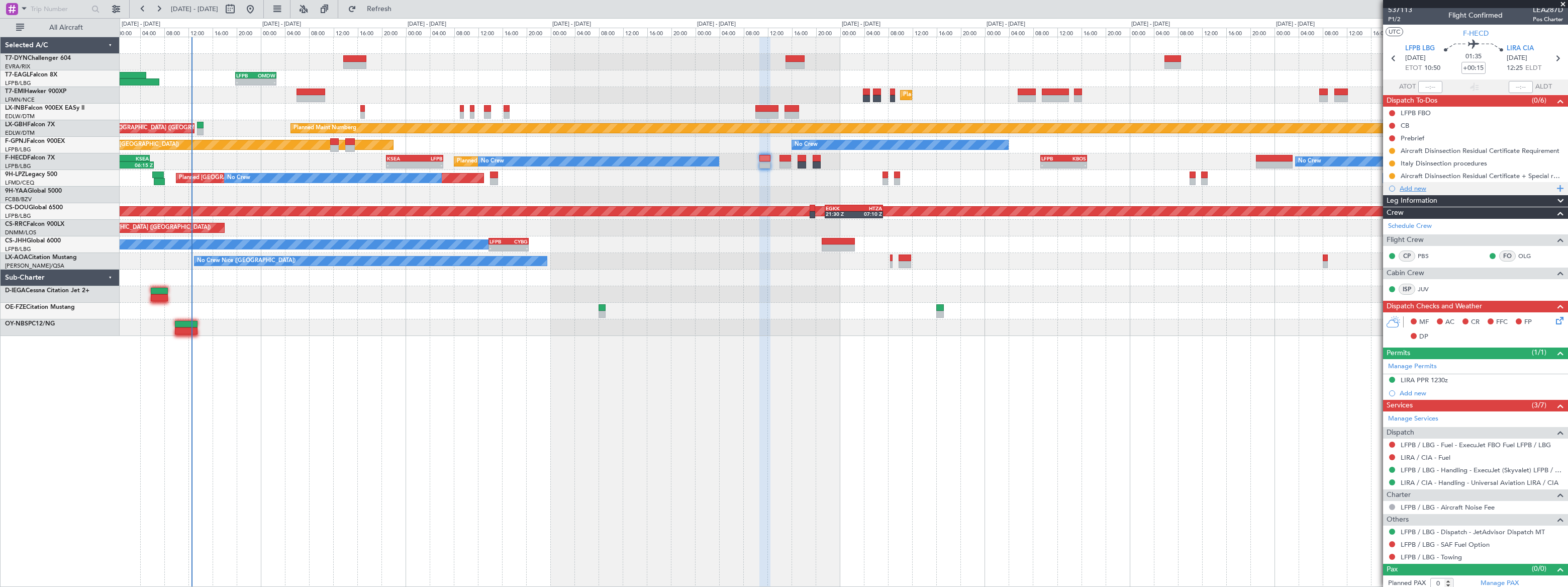
scroll to position [7, 0]
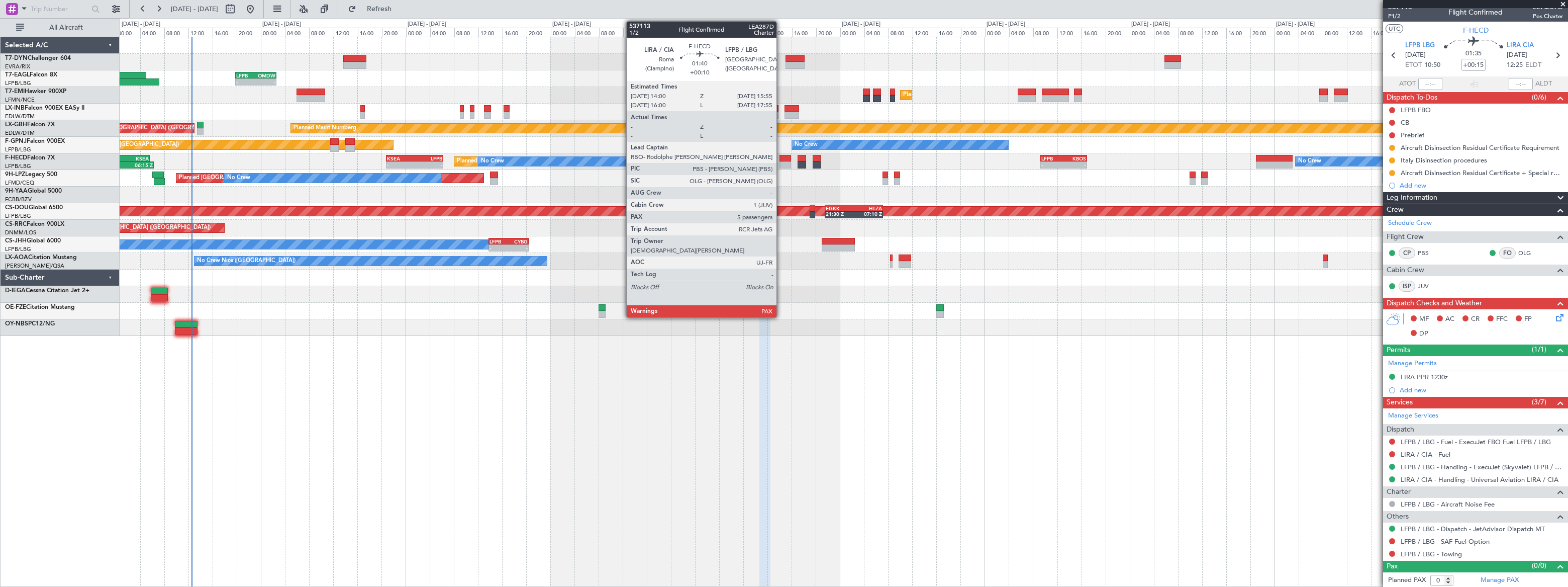
click at [783, 160] on div at bounding box center [786, 158] width 12 height 7
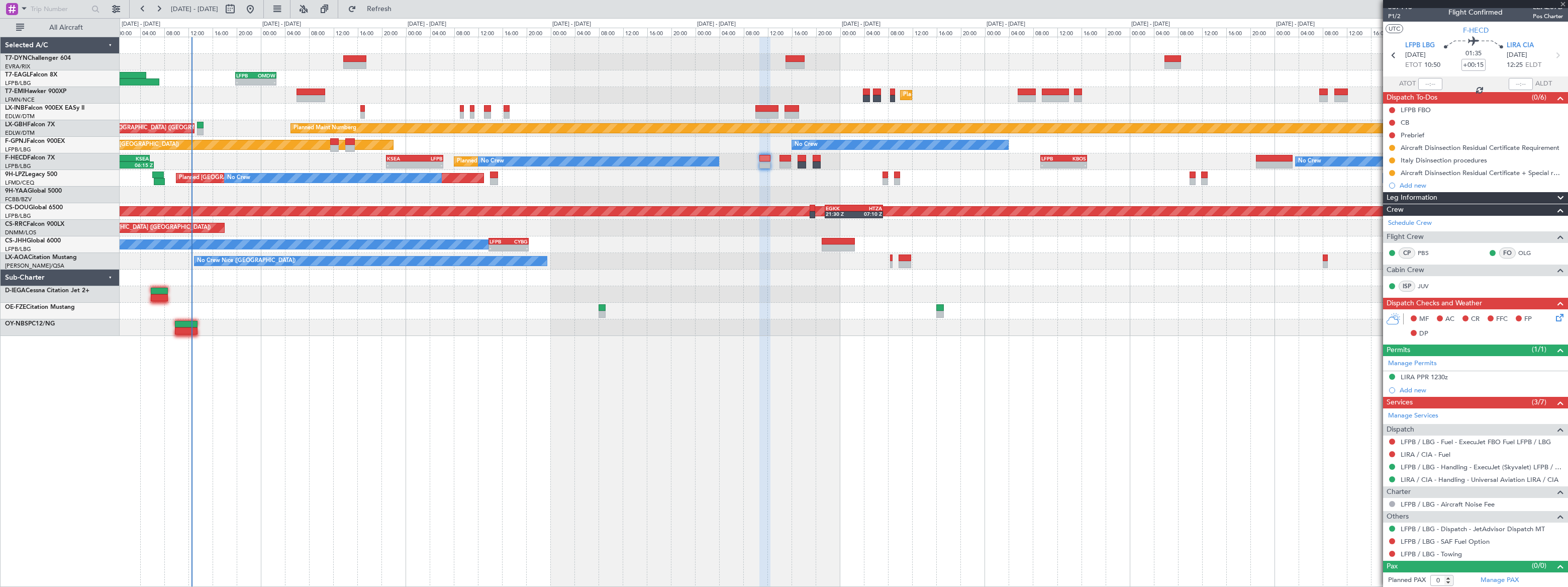
type input "+00:10"
type input "7"
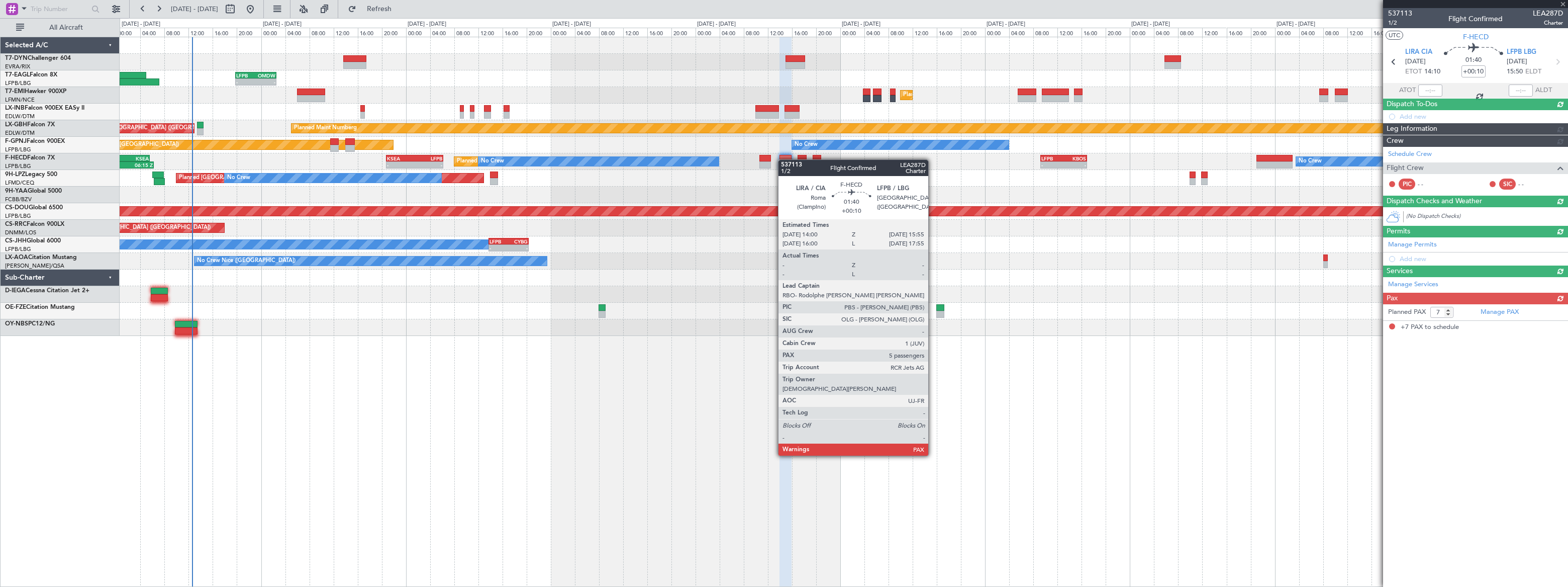
scroll to position [0, 0]
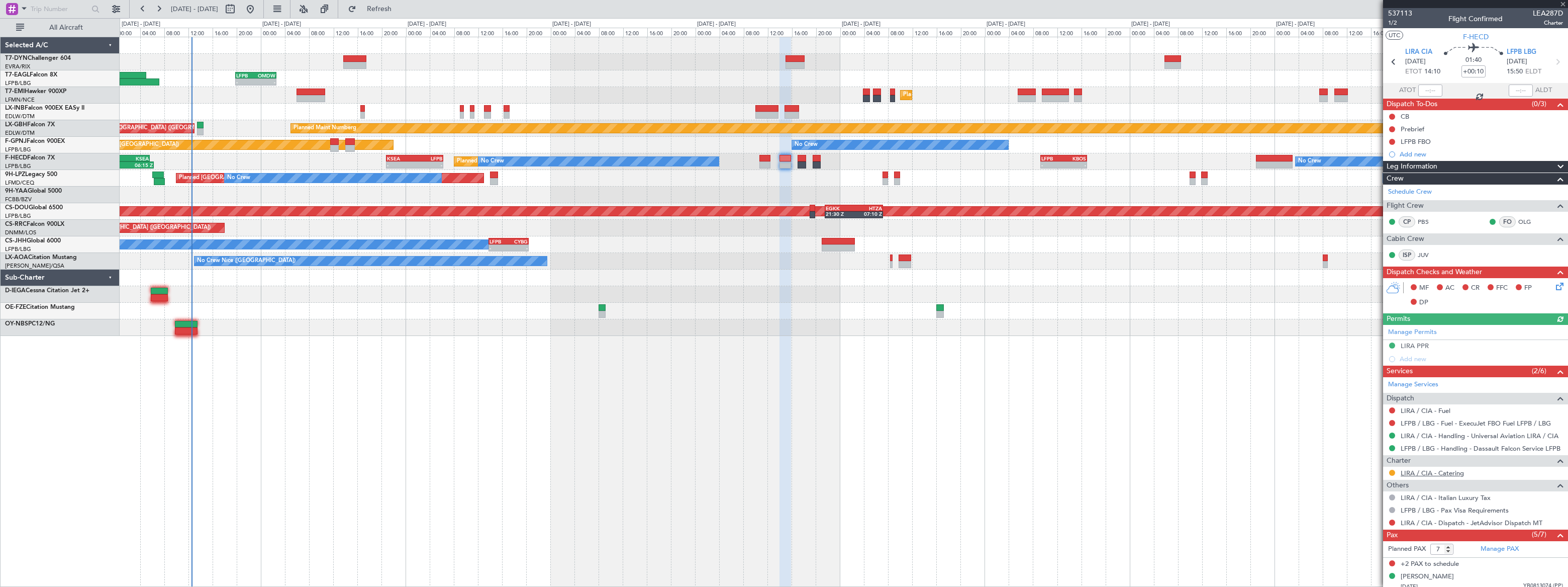
click at [1449, 472] on link "LIRA / CIA - Catering" at bounding box center [1432, 473] width 63 height 9
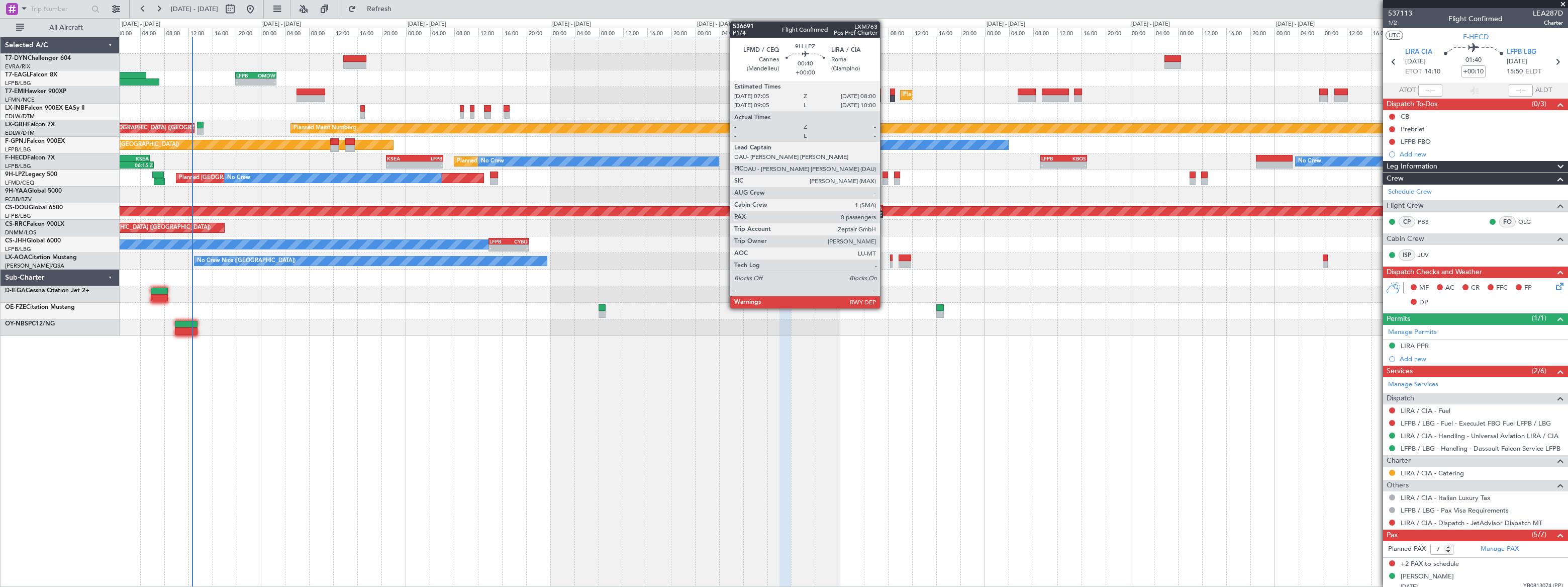
click at [884, 178] on div at bounding box center [886, 181] width 6 height 7
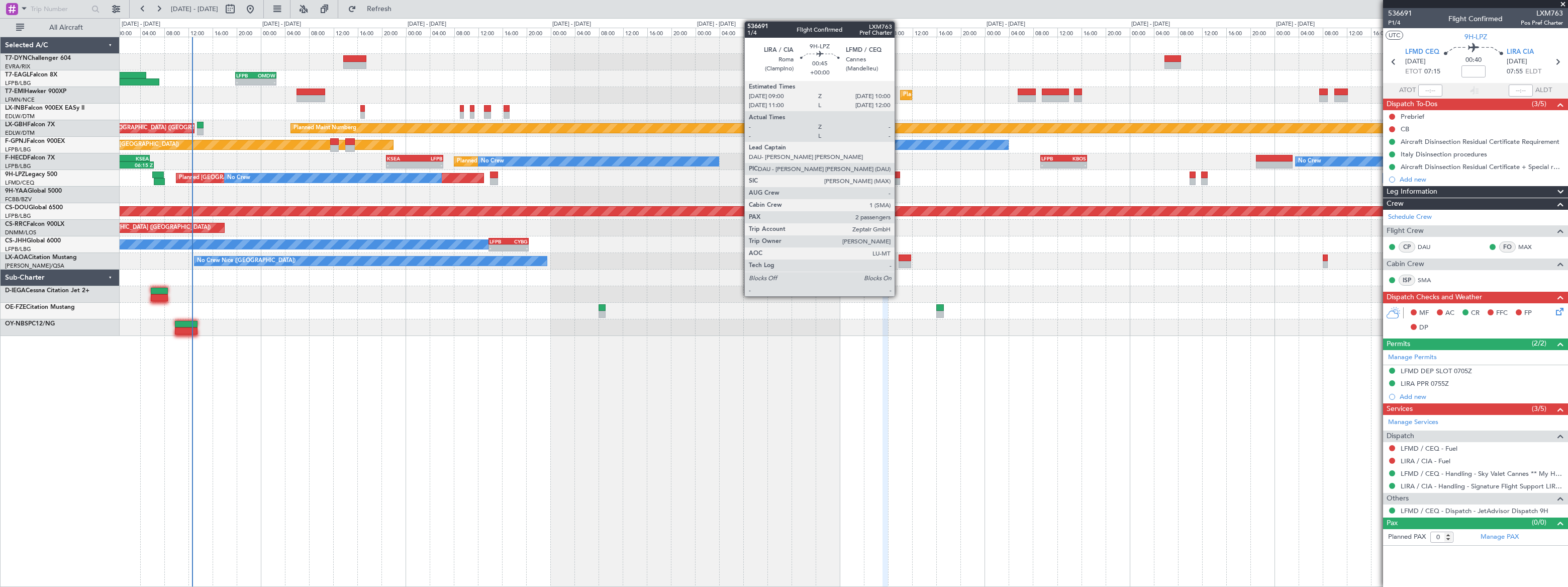
click at [899, 181] on div at bounding box center [897, 181] width 7 height 7
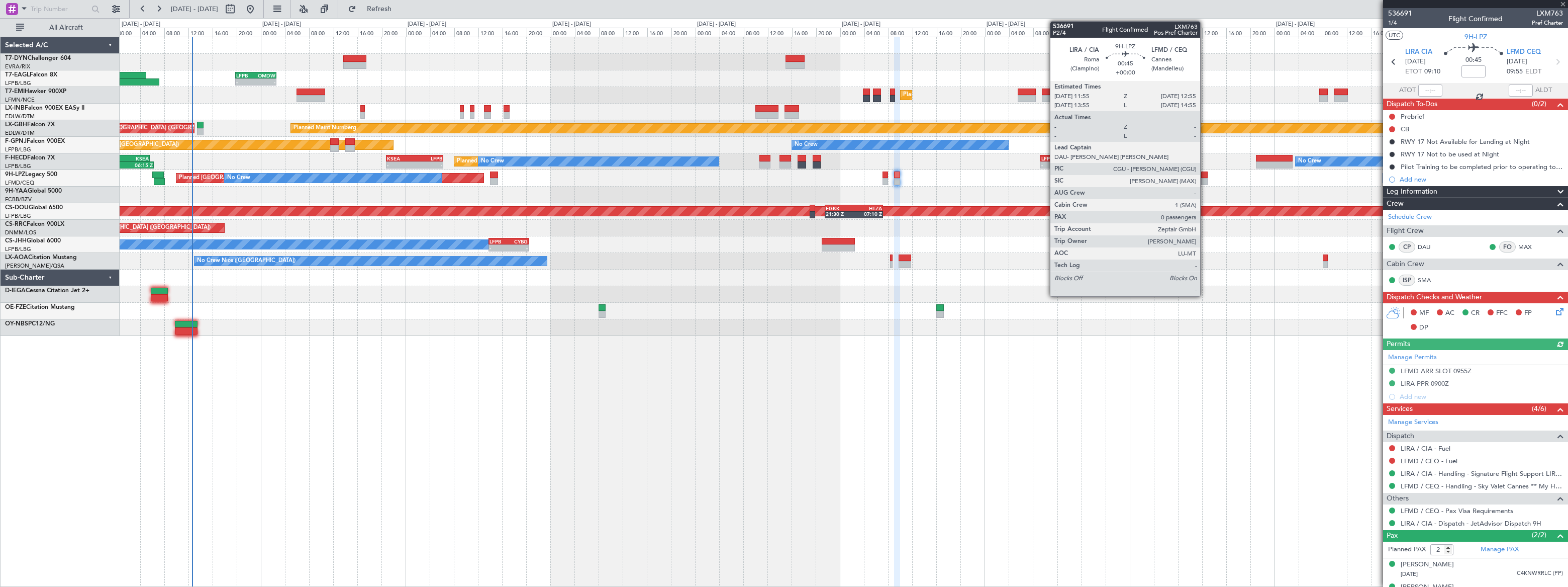
click at [1205, 177] on div at bounding box center [1204, 175] width 7 height 7
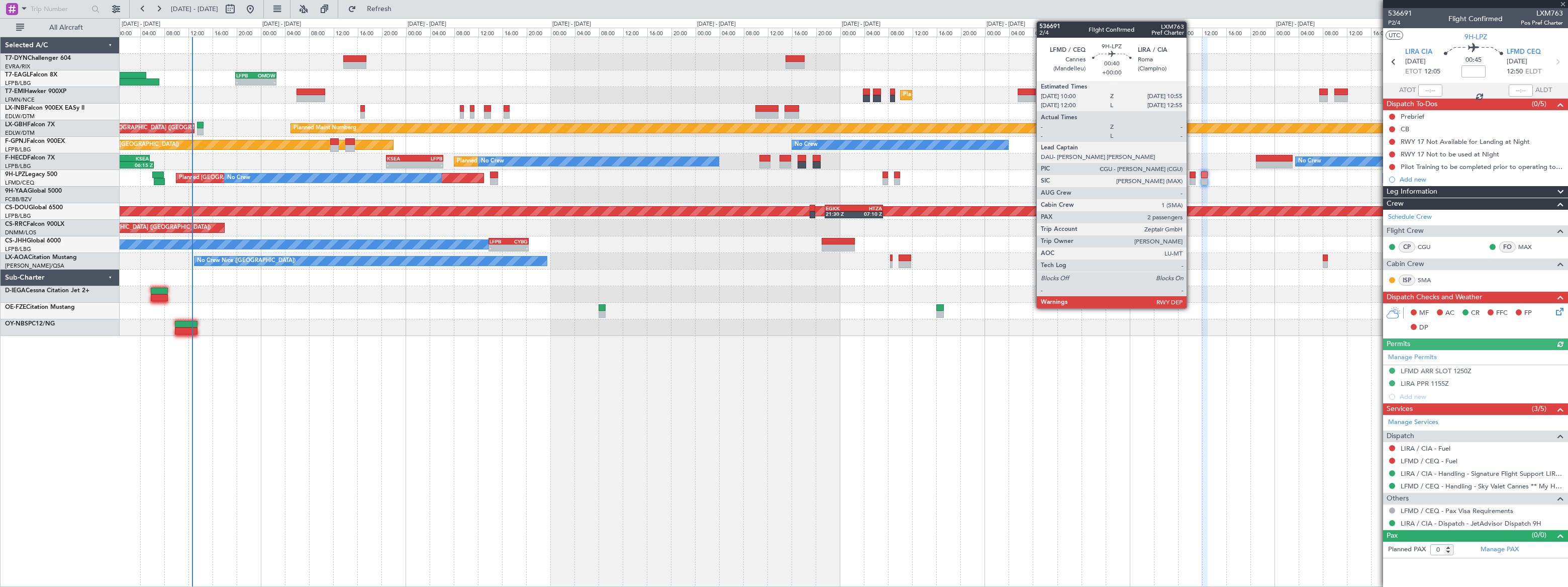
click at [1191, 178] on div at bounding box center [1192, 181] width 6 height 7
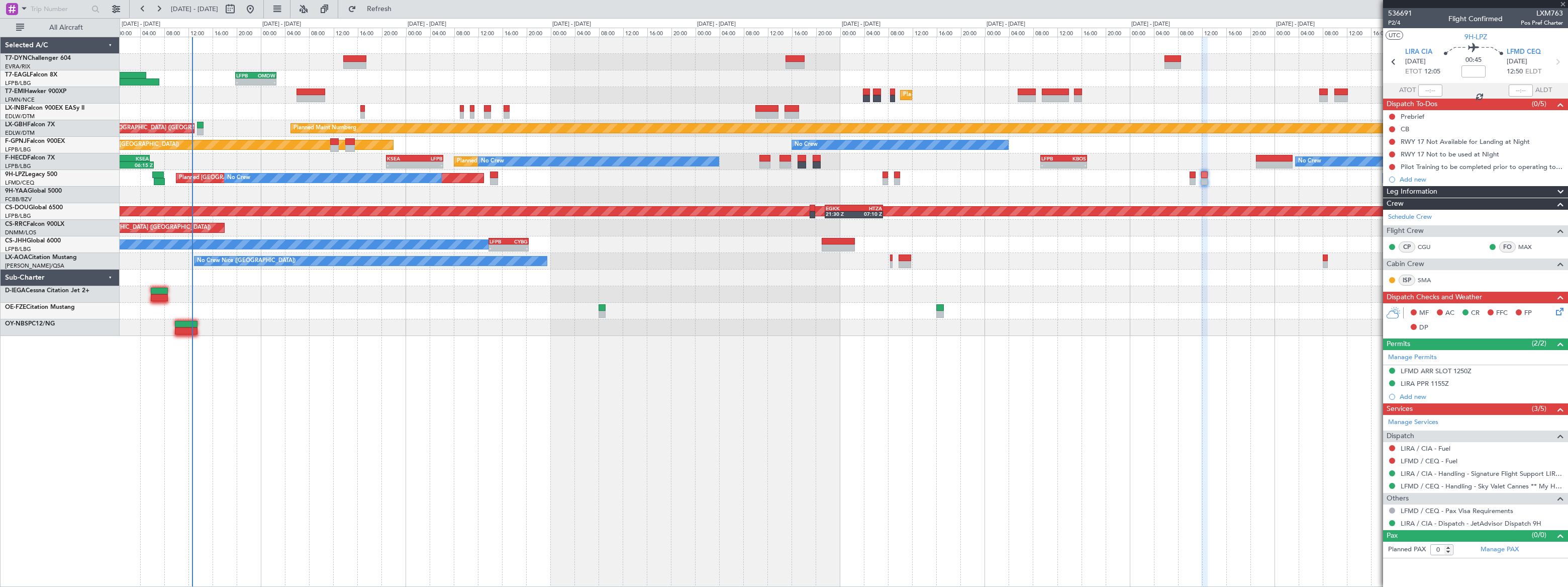
type input "2"
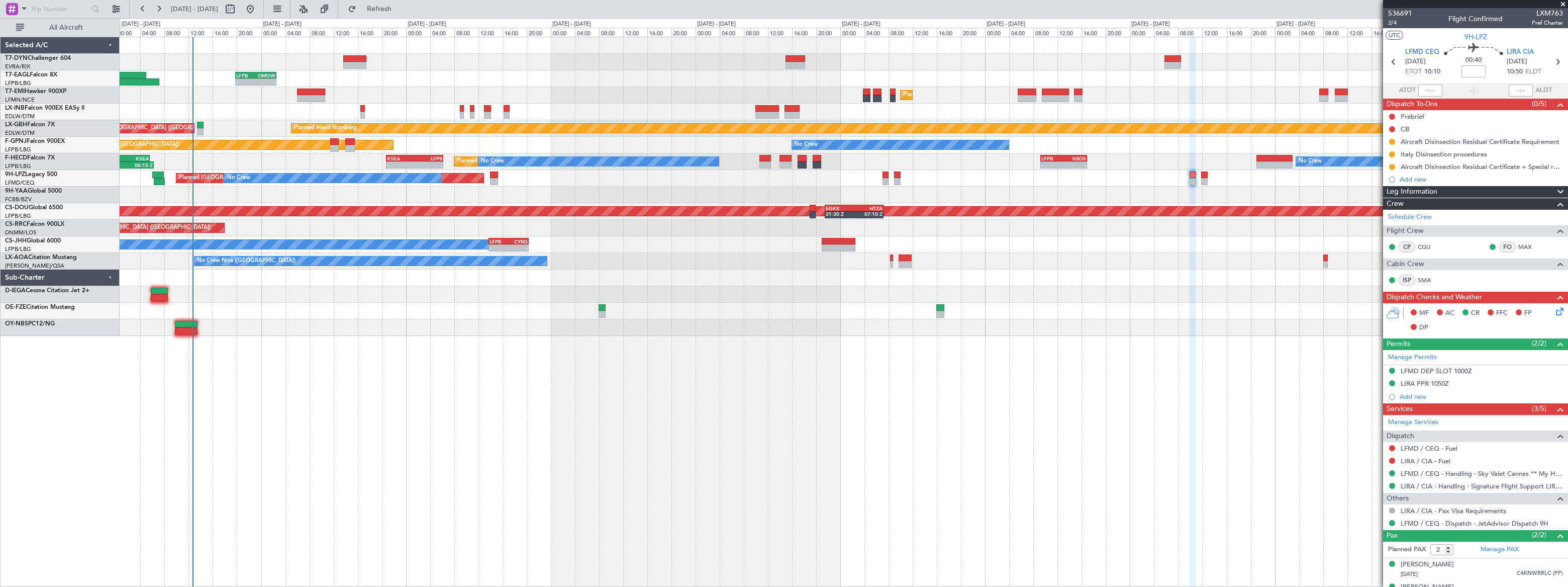
click at [823, 397] on div "Unplanned Maint Riga (Riga Intl) - - LFPB 19:50 Z OMDW 02:35 Z Planned Maint Ne…" at bounding box center [844, 311] width 1448 height 550
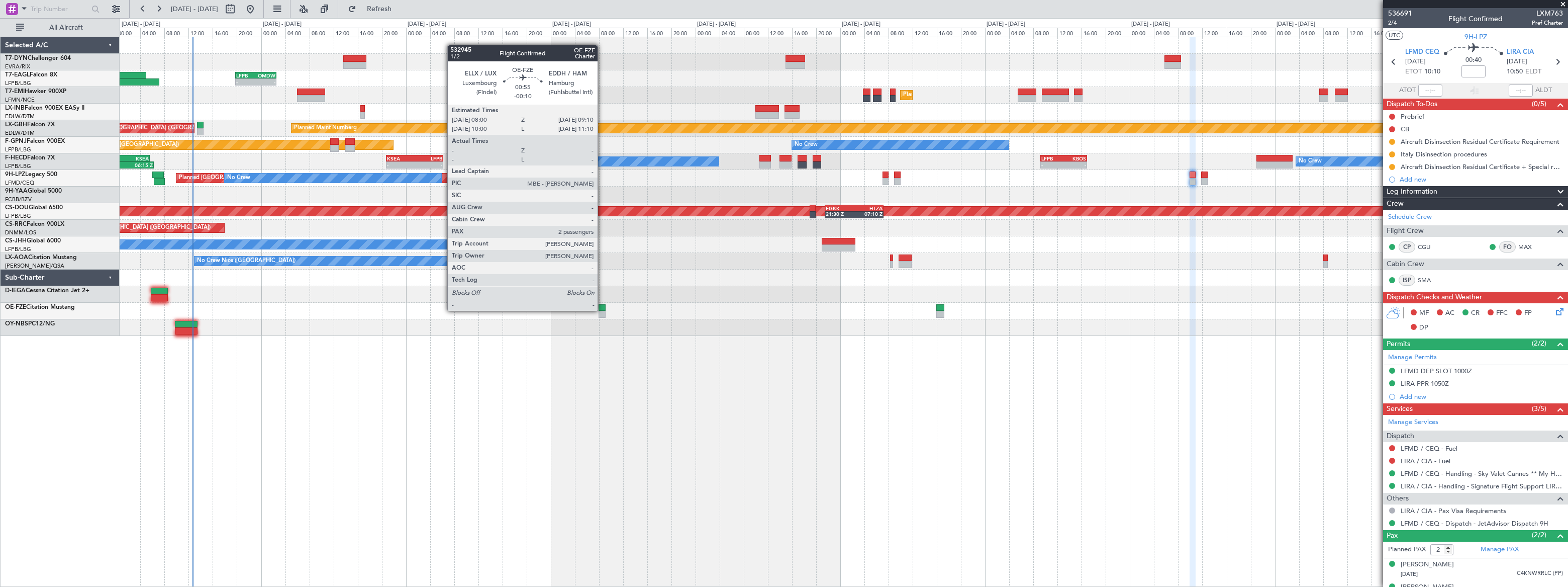
click at [602, 310] on div at bounding box center [602, 308] width 7 height 7
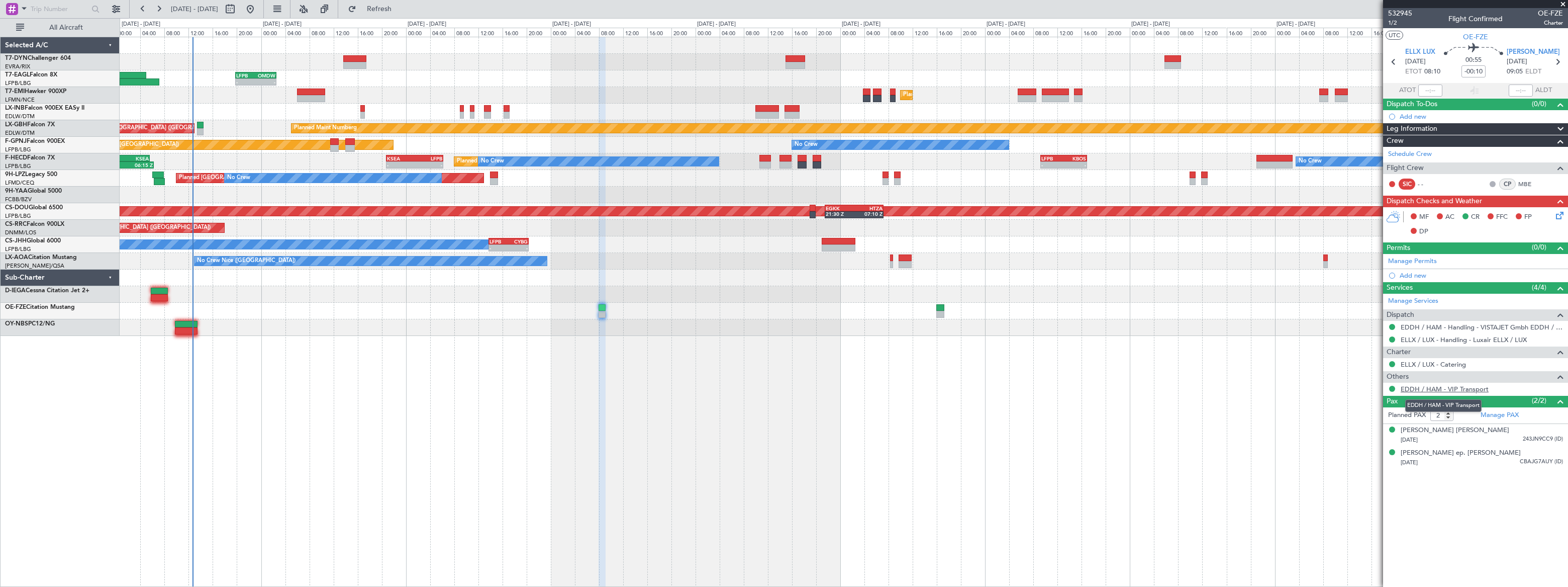
click at [1461, 387] on link "EDDH / HAM - VIP Transport" at bounding box center [1444, 389] width 88 height 9
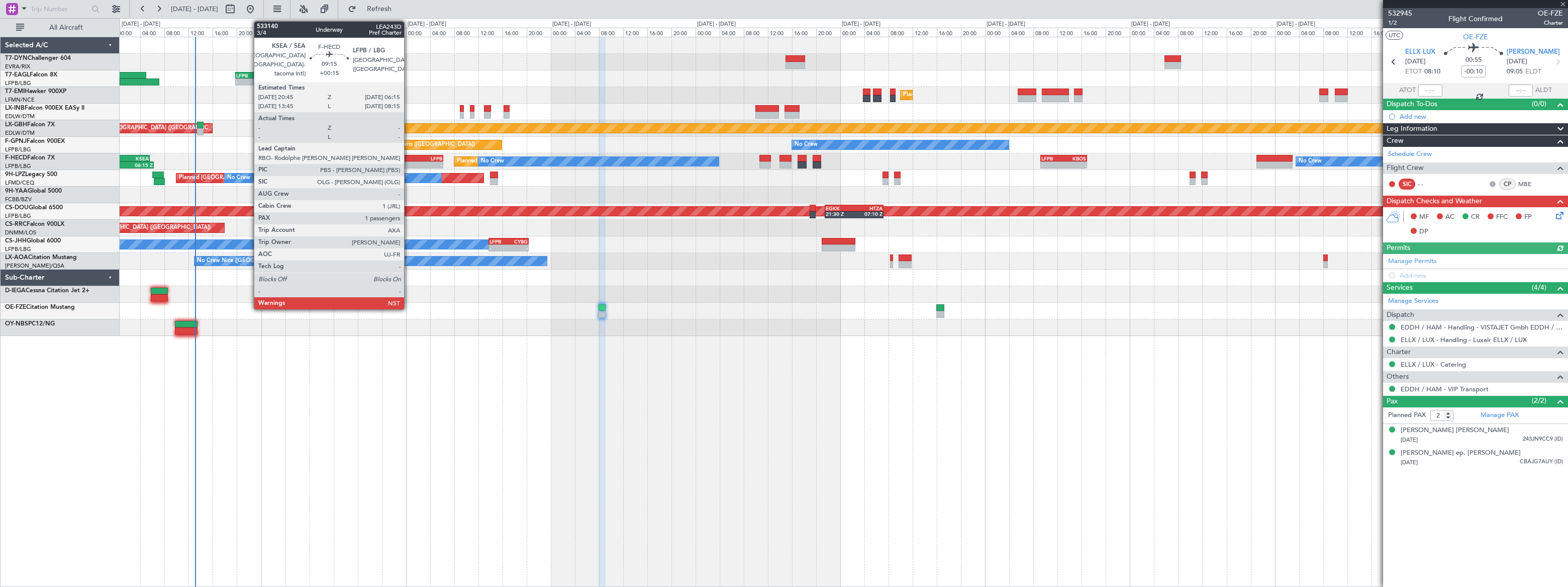
click at [408, 160] on div "KSEA" at bounding box center [401, 158] width 27 height 6
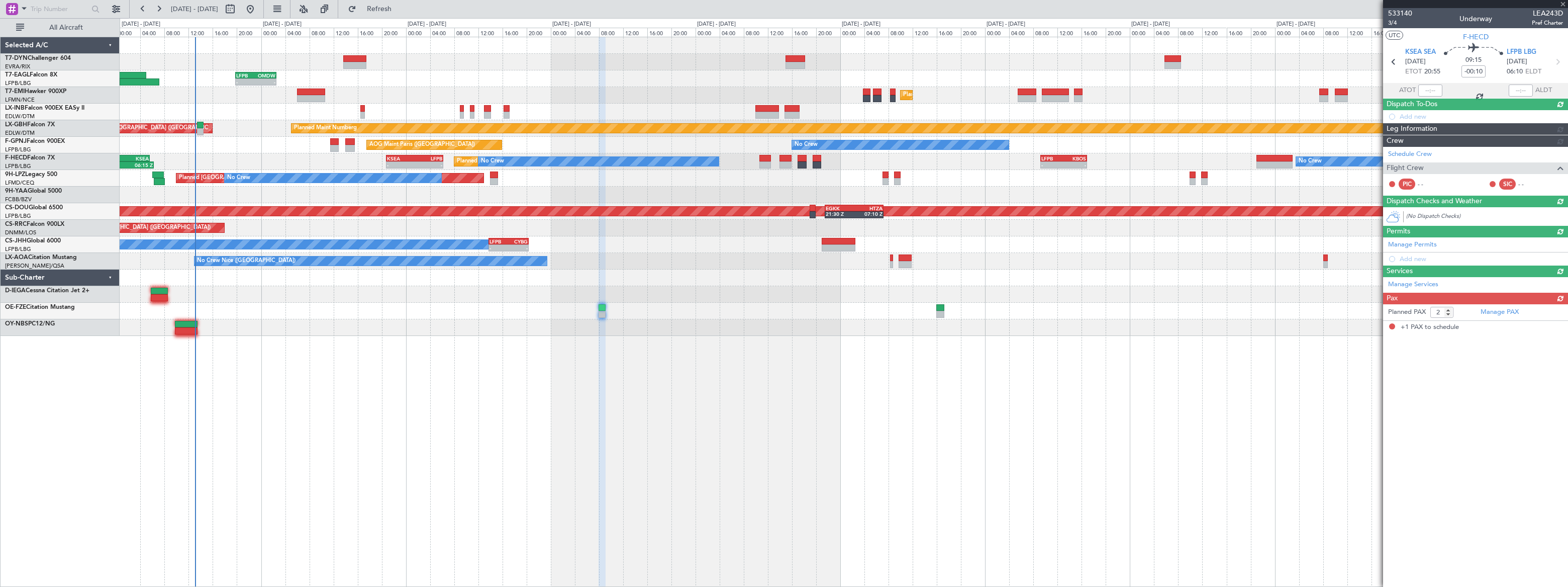
type input "+00:15"
type input "1"
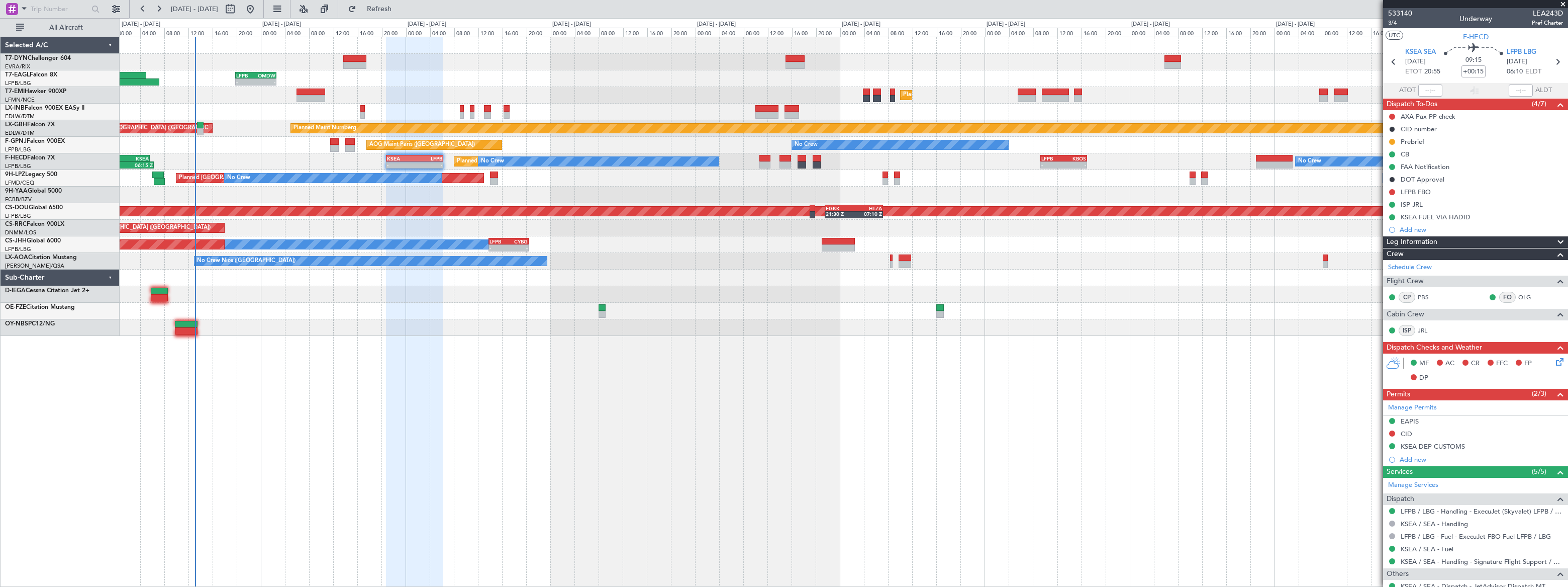
click at [765, 118] on div at bounding box center [844, 111] width 1447 height 16
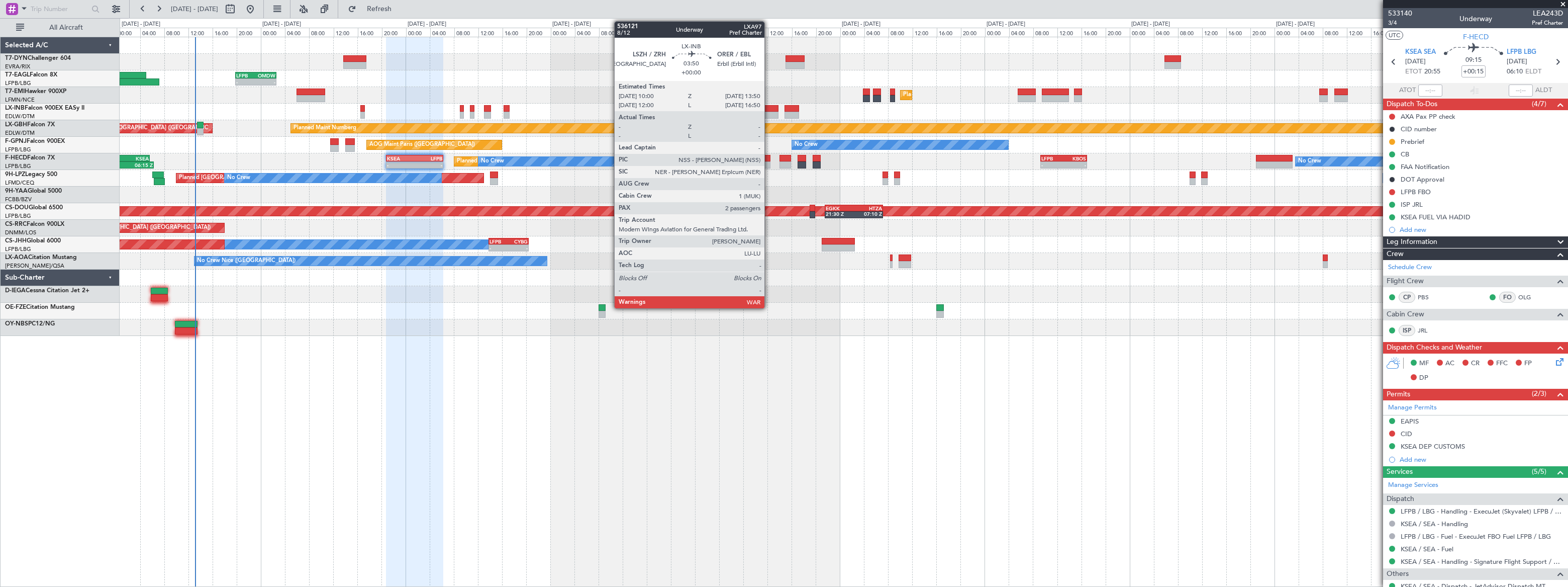
click at [769, 108] on div at bounding box center [767, 109] width 24 height 7
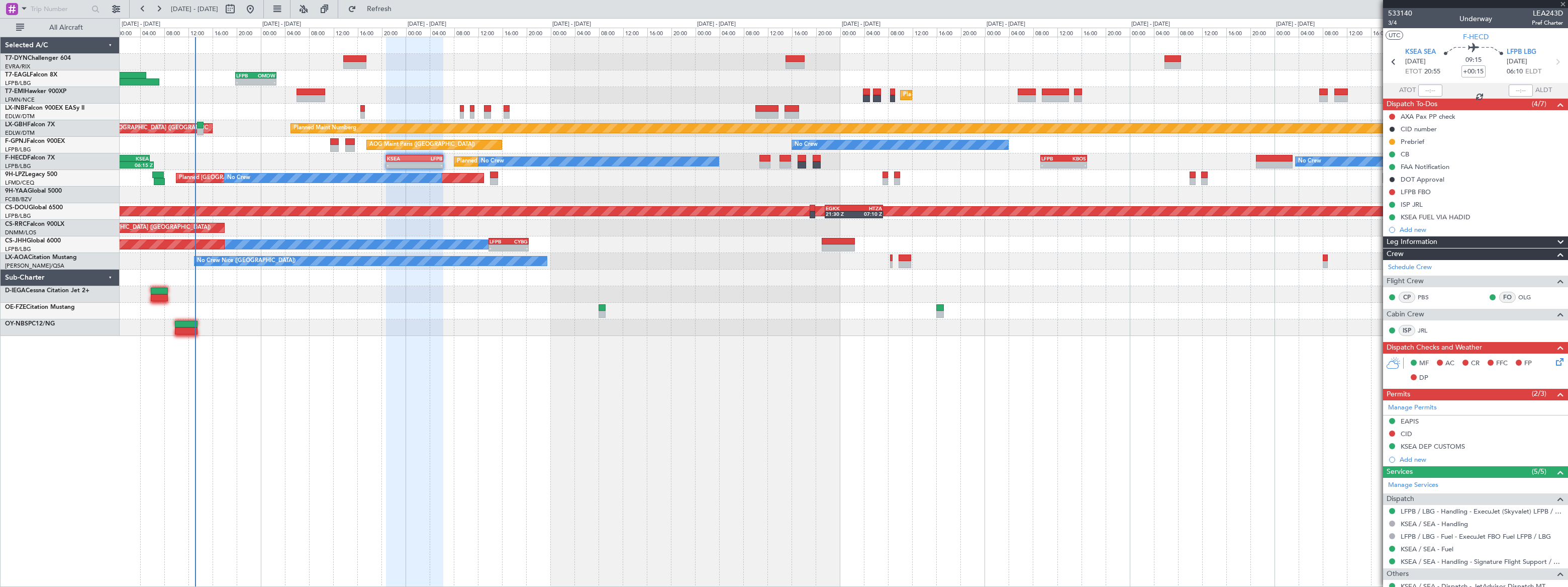
type input "2"
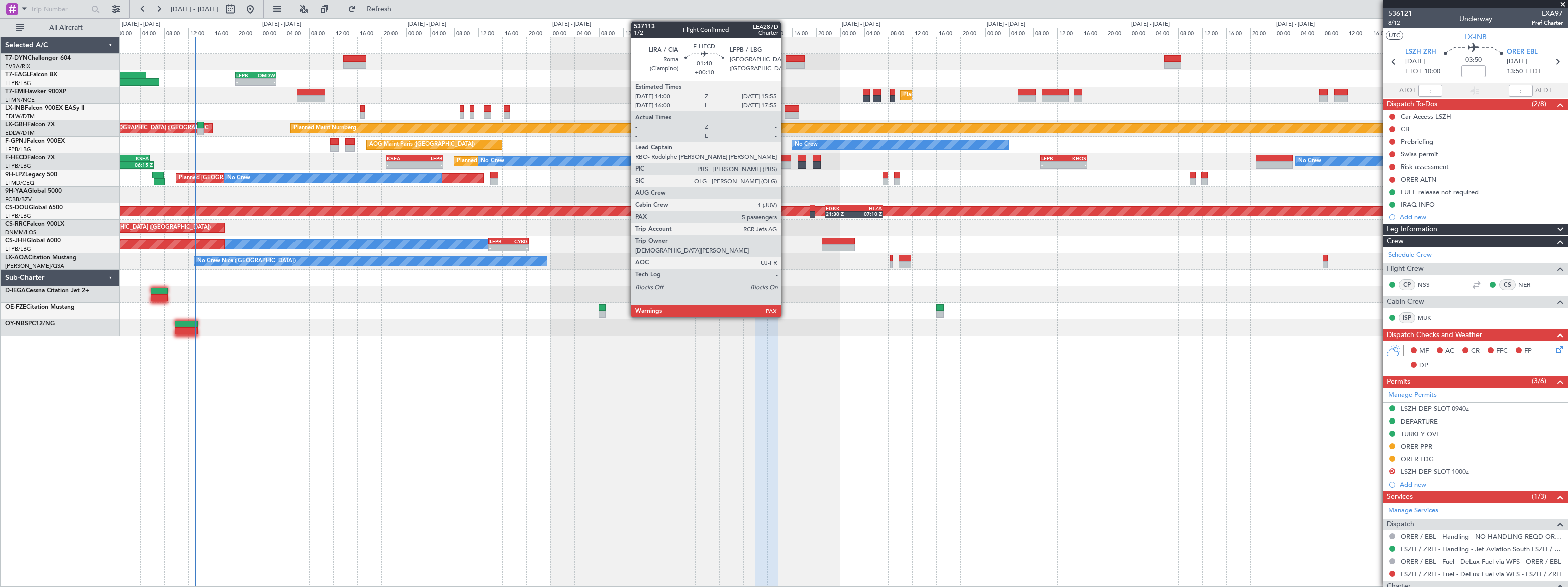
click at [785, 160] on div at bounding box center [786, 158] width 12 height 7
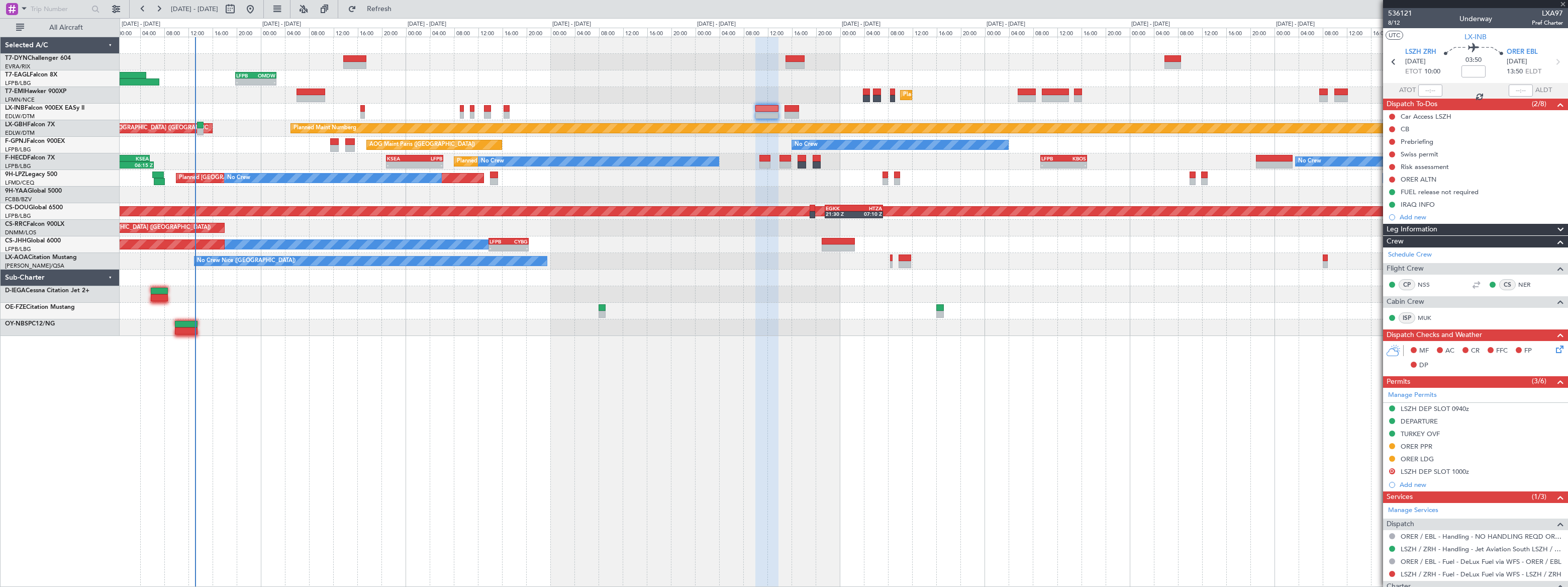
type input "+00:10"
type input "7"
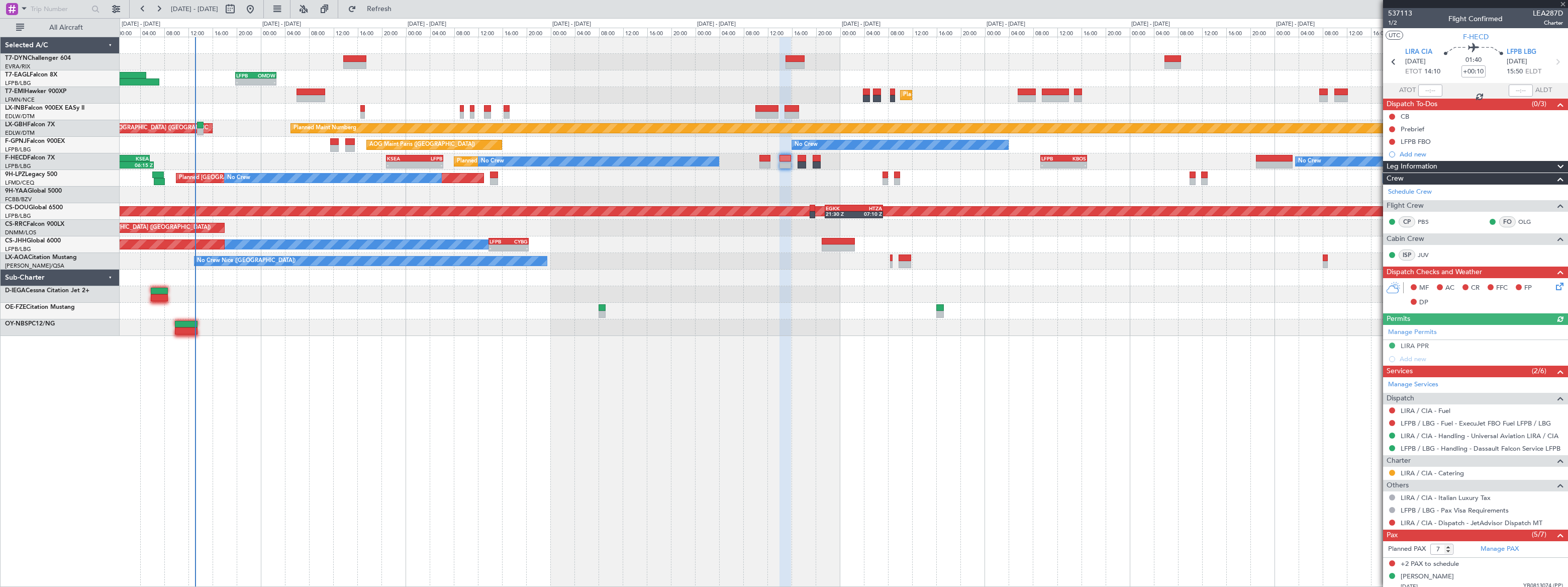
scroll to position [95, 0]
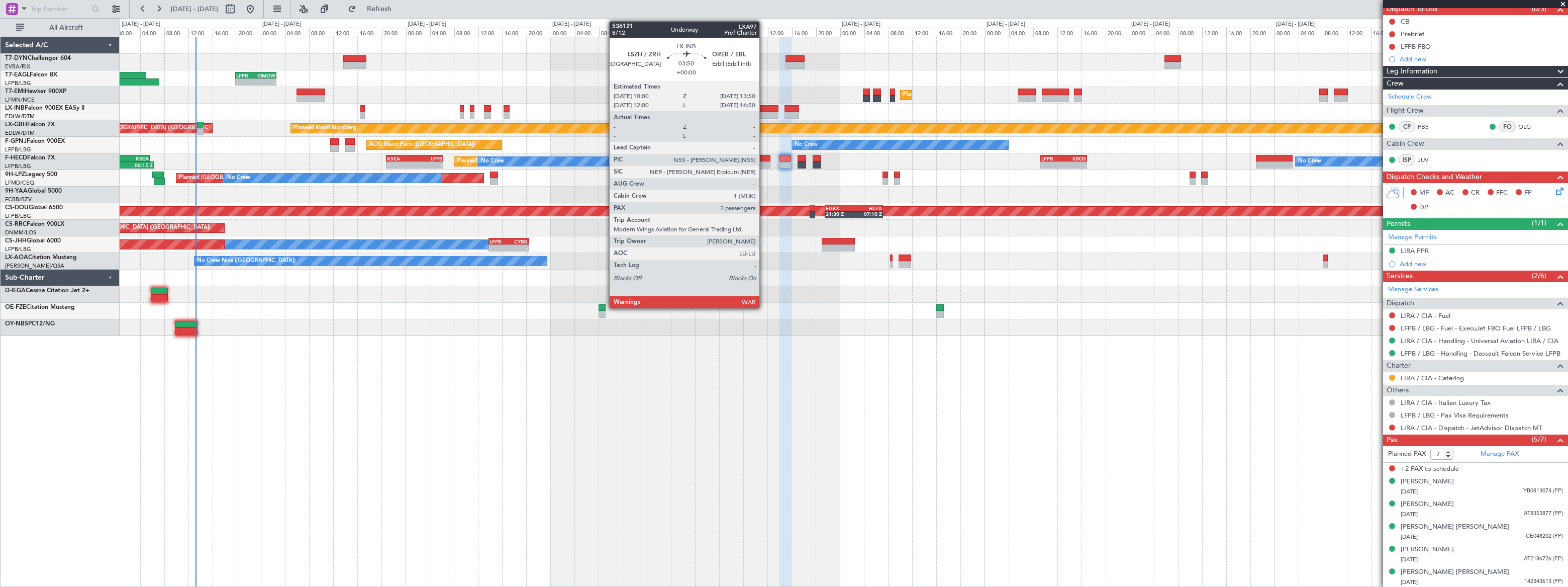
click at [764, 110] on div at bounding box center [767, 109] width 24 height 7
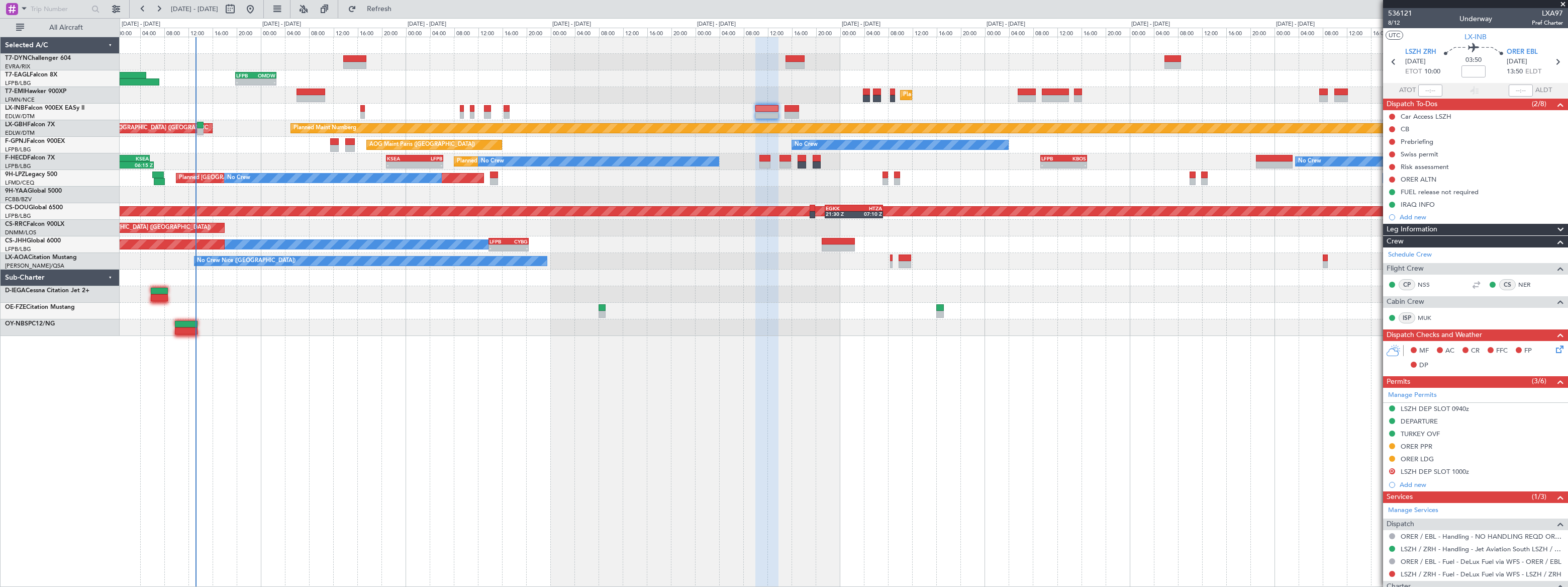
scroll to position [140, 0]
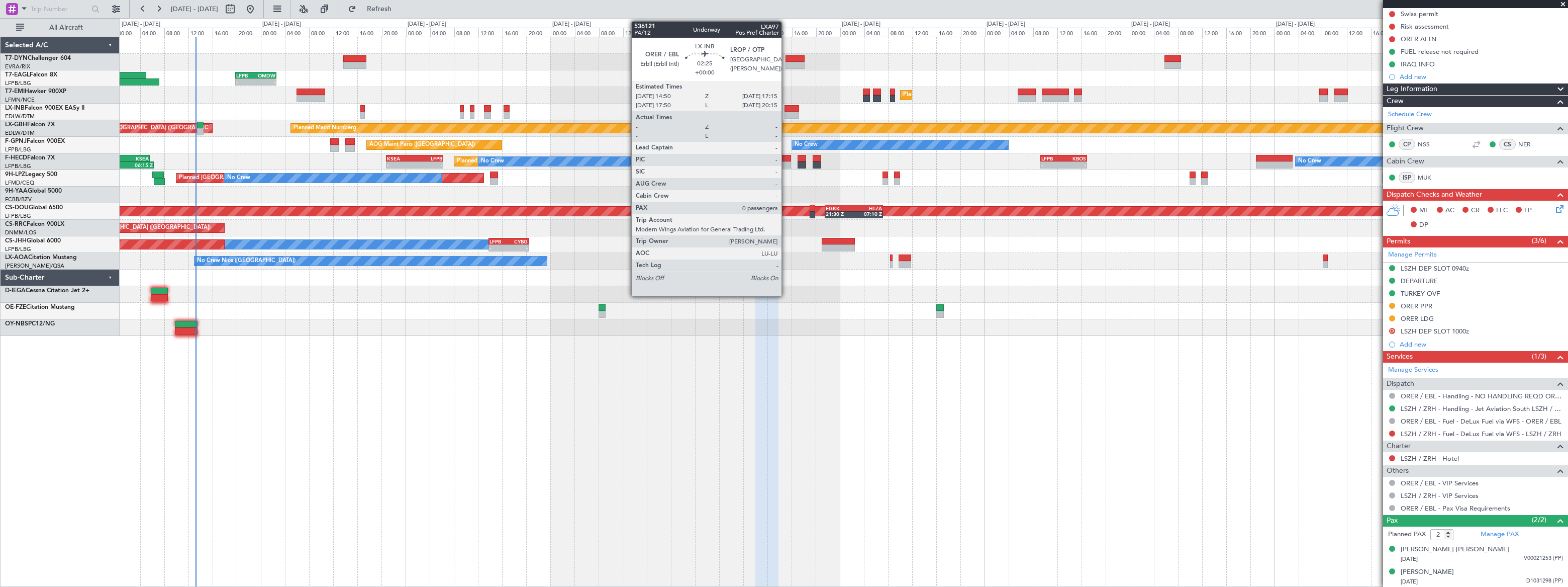
click at [786, 108] on div at bounding box center [792, 109] width 15 height 7
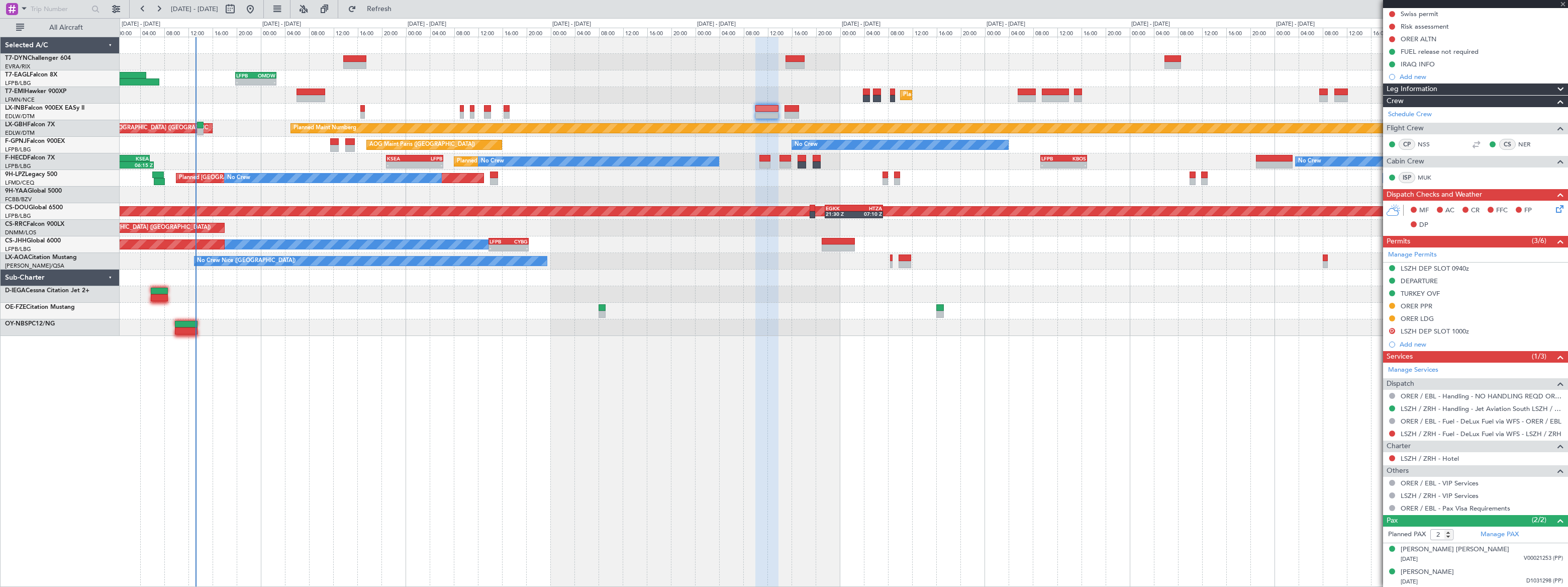
click at [793, 108] on div at bounding box center [792, 109] width 15 height 7
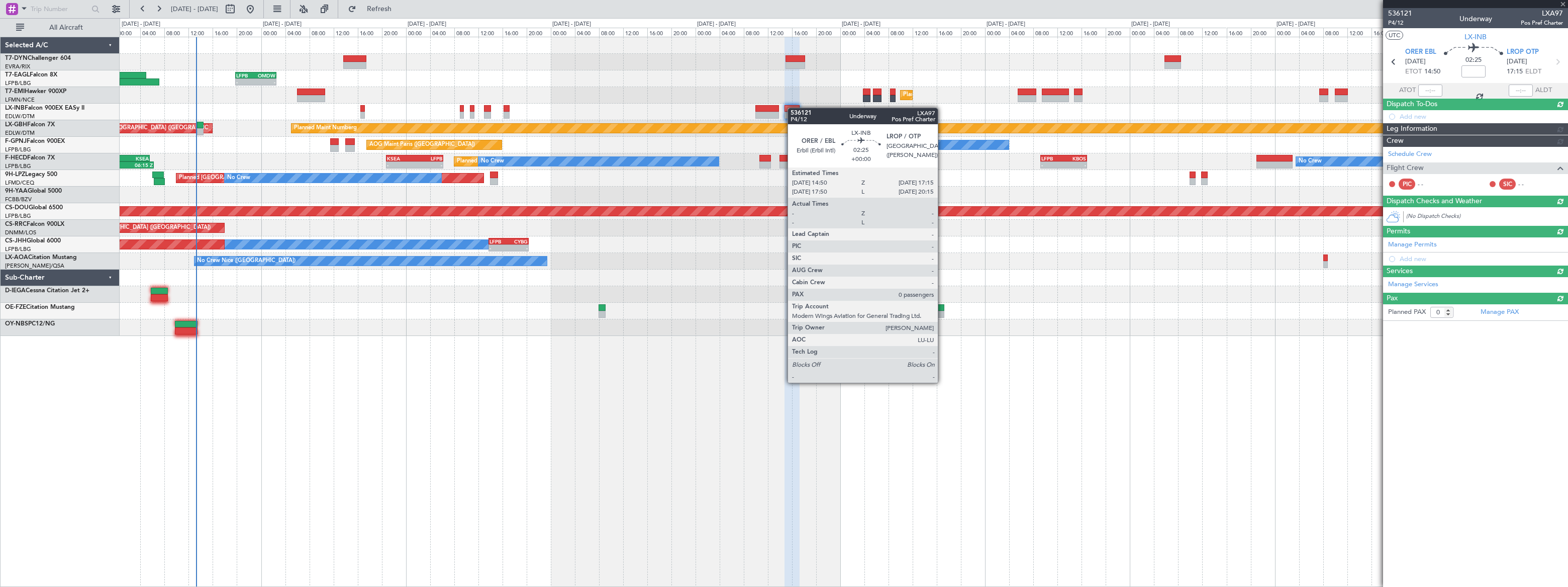
scroll to position [0, 0]
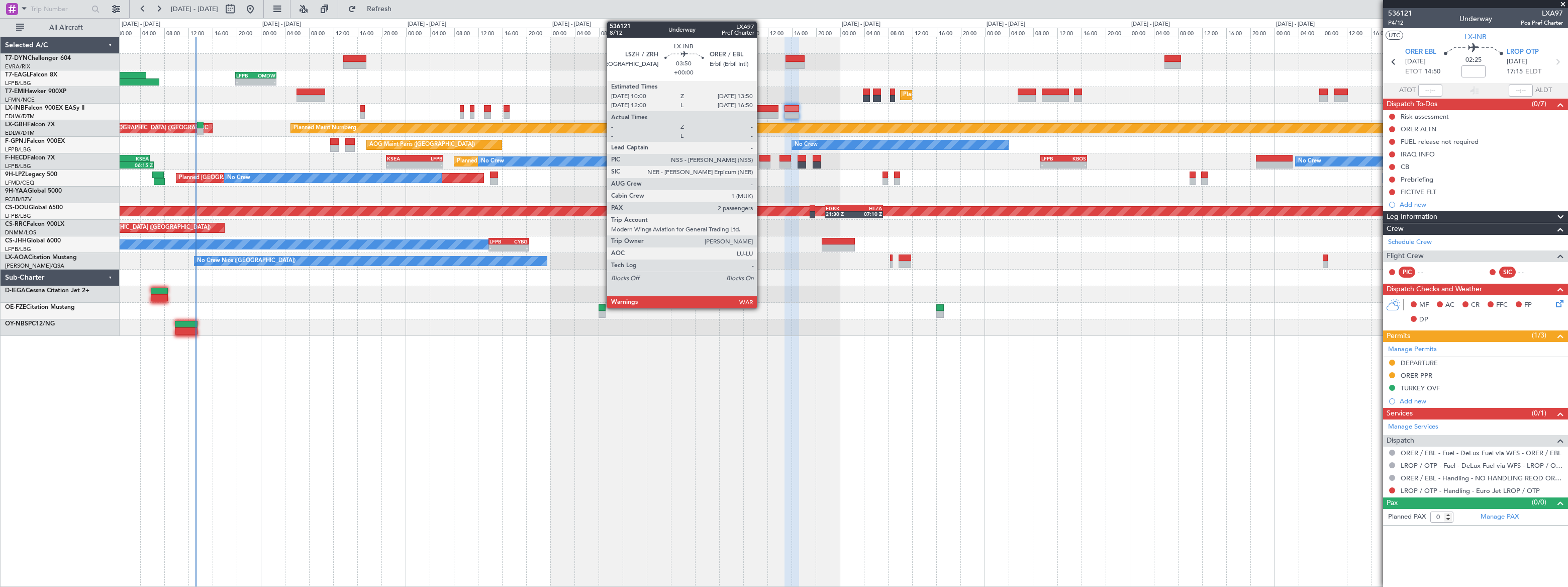
click at [762, 109] on div at bounding box center [767, 109] width 24 height 7
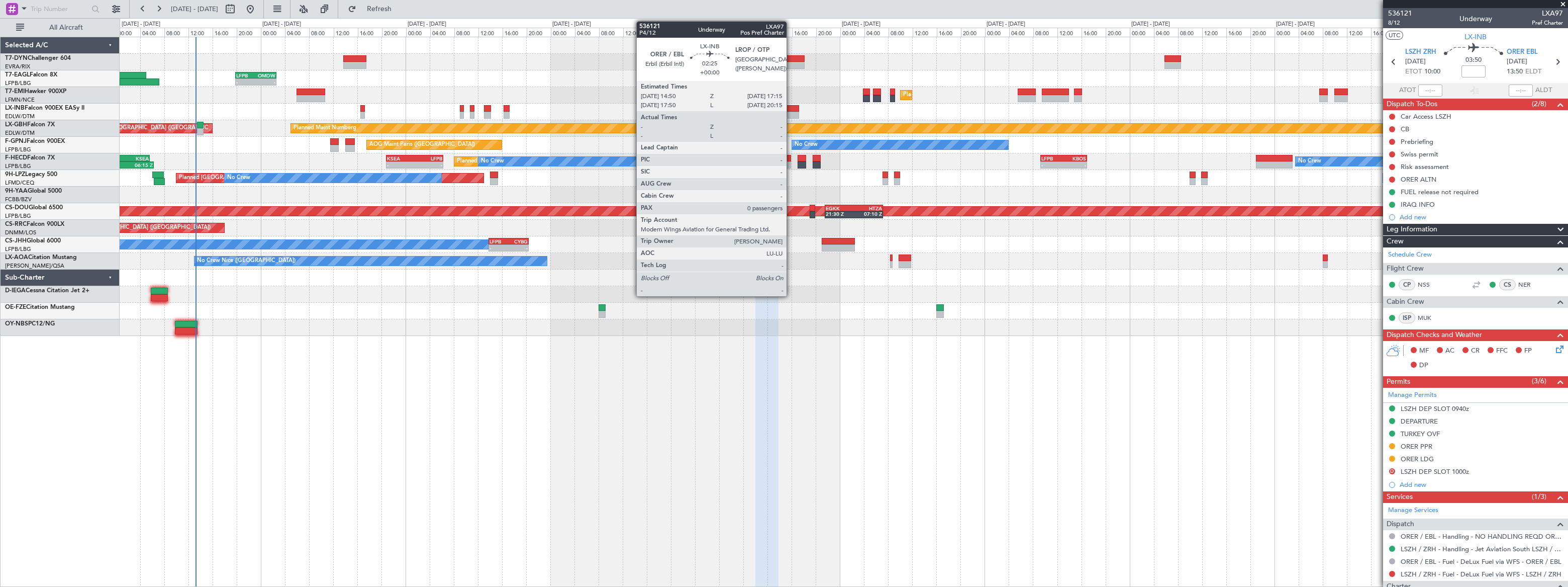
click at [791, 108] on div at bounding box center [792, 109] width 15 height 7
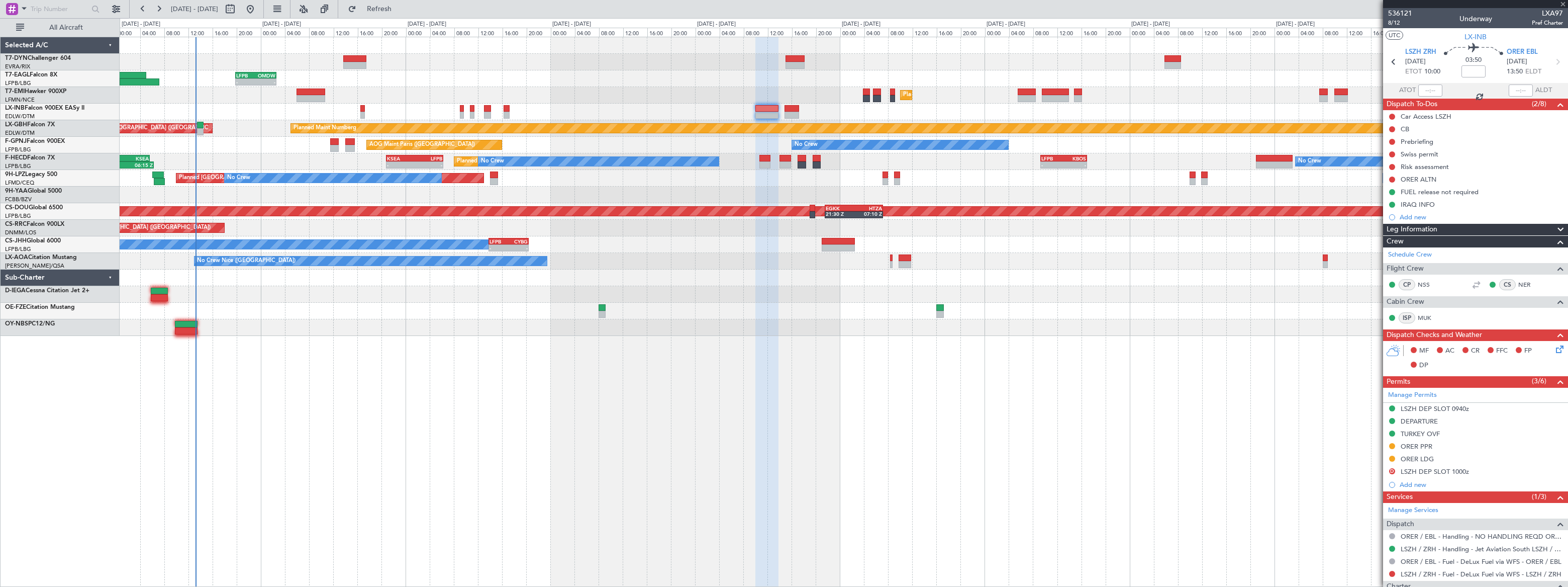
click at [791, 108] on div at bounding box center [792, 109] width 15 height 7
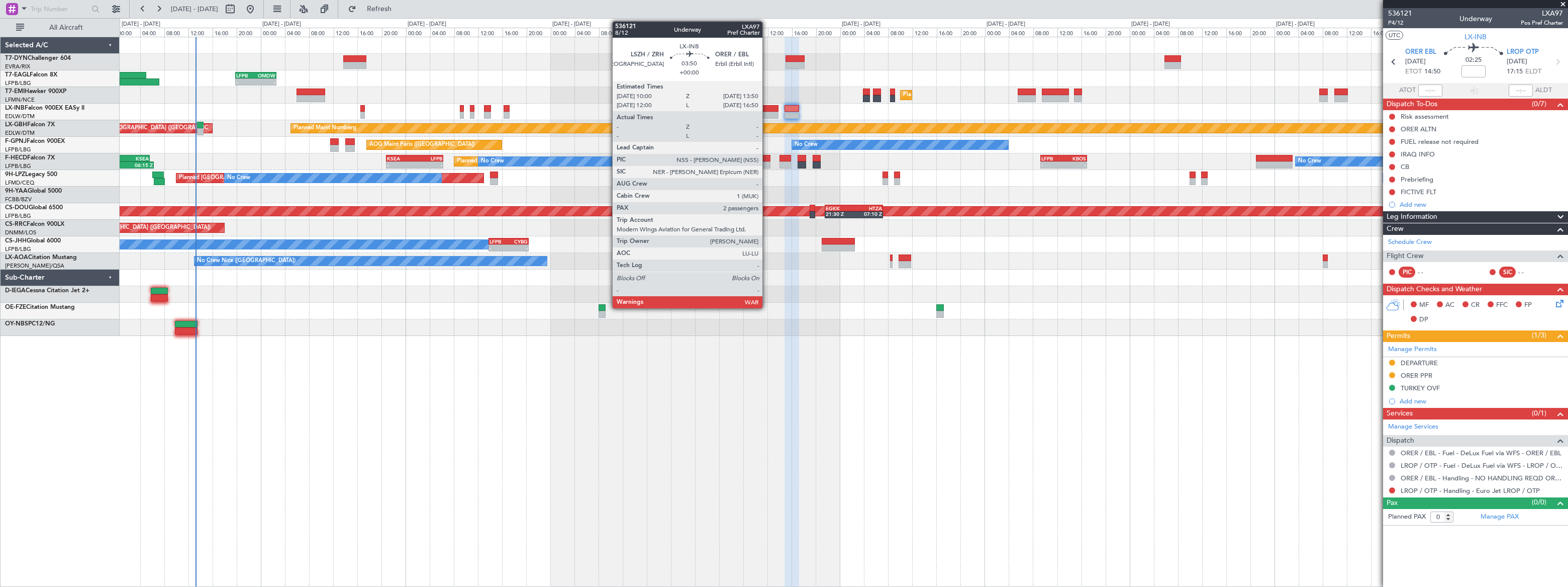
click at [767, 109] on div at bounding box center [767, 109] width 24 height 7
type input "2"
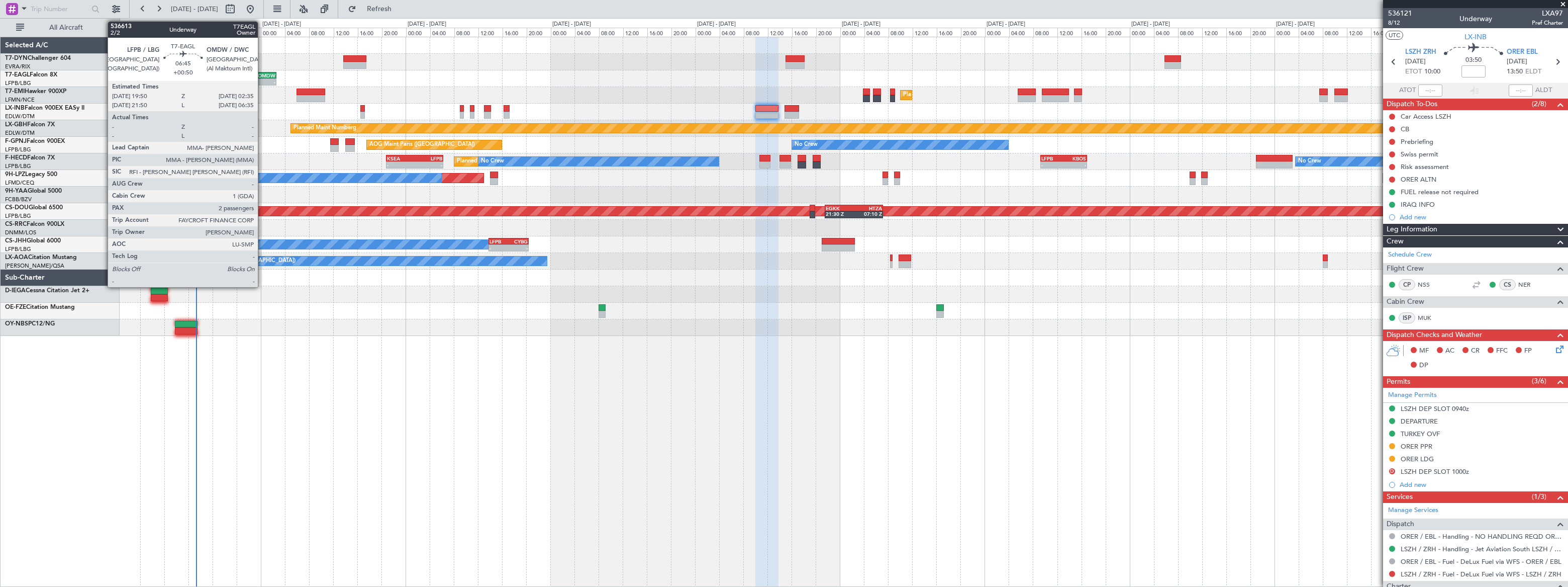
click at [263, 75] on div "OMDW" at bounding box center [265, 76] width 19 height 6
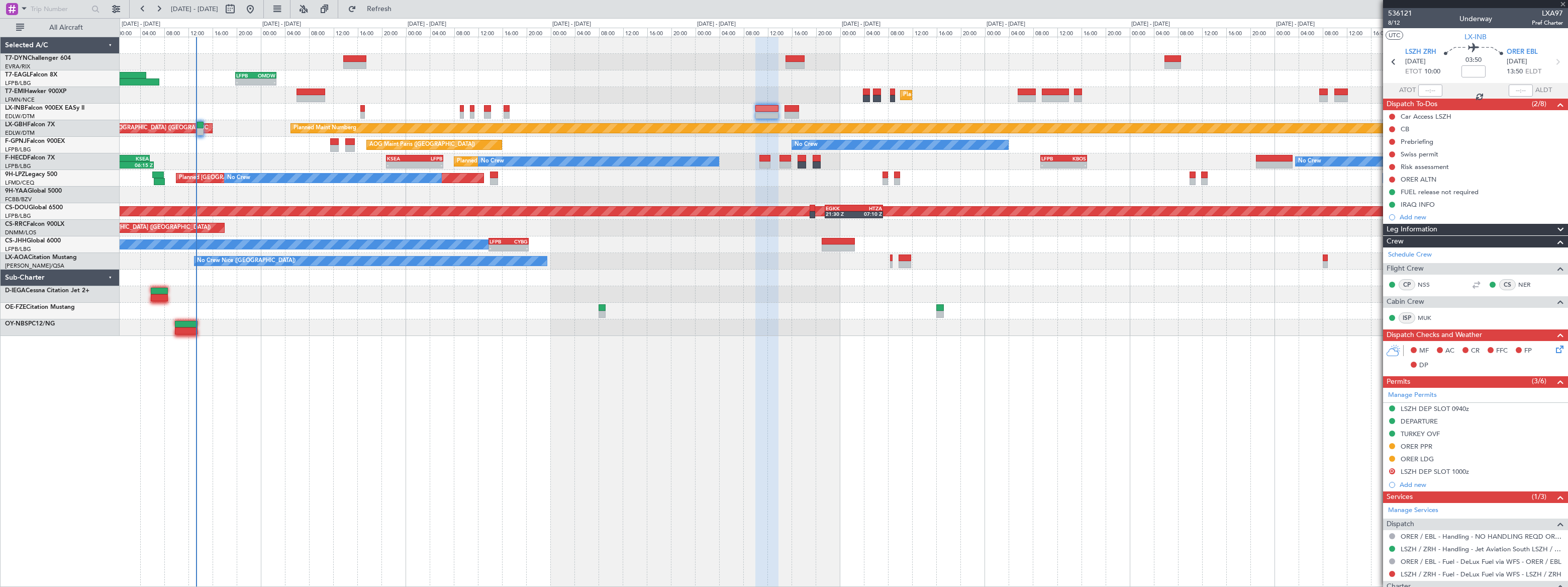
type input "+00:50"
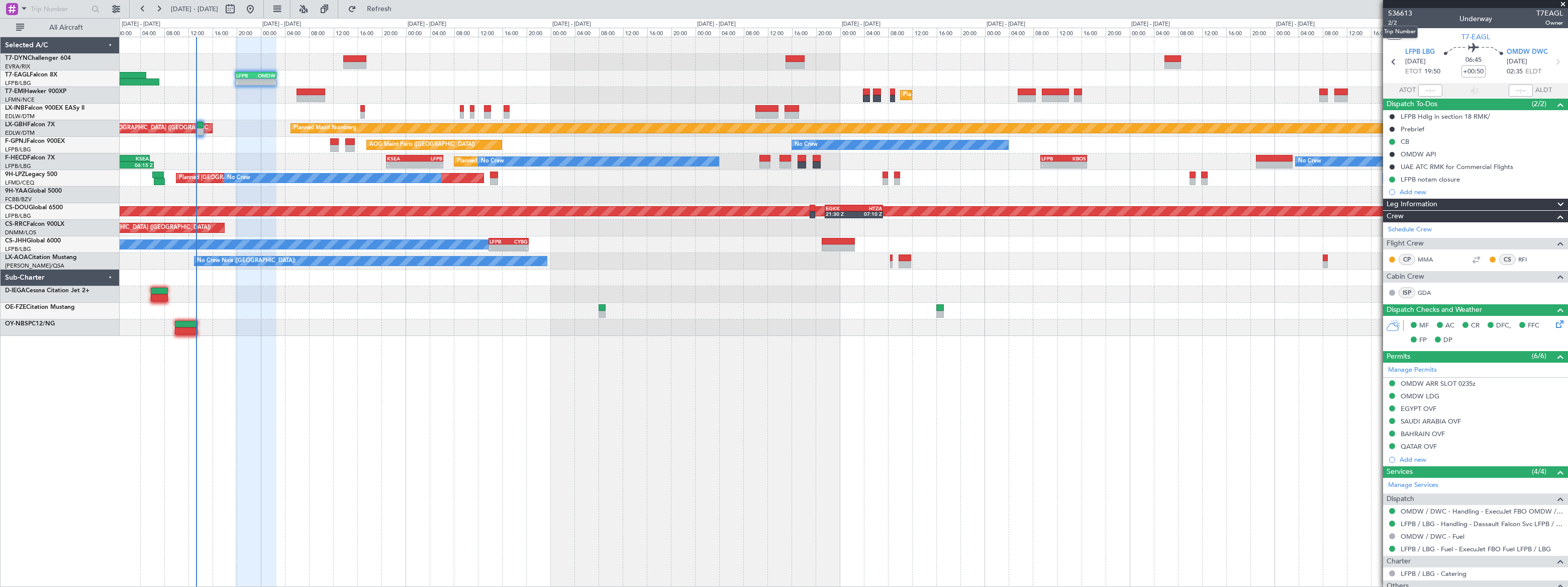
drag, startPoint x: 1391, startPoint y: 24, endPoint x: 1390, endPoint y: 46, distance: 22.0
click at [1391, 24] on mat-tooltip-component "Trip Number" at bounding box center [1400, 32] width 50 height 27
click at [1391, 24] on span "2/2" at bounding box center [1400, 23] width 24 height 9
click at [401, 11] on span "Refresh" at bounding box center [379, 9] width 42 height 7
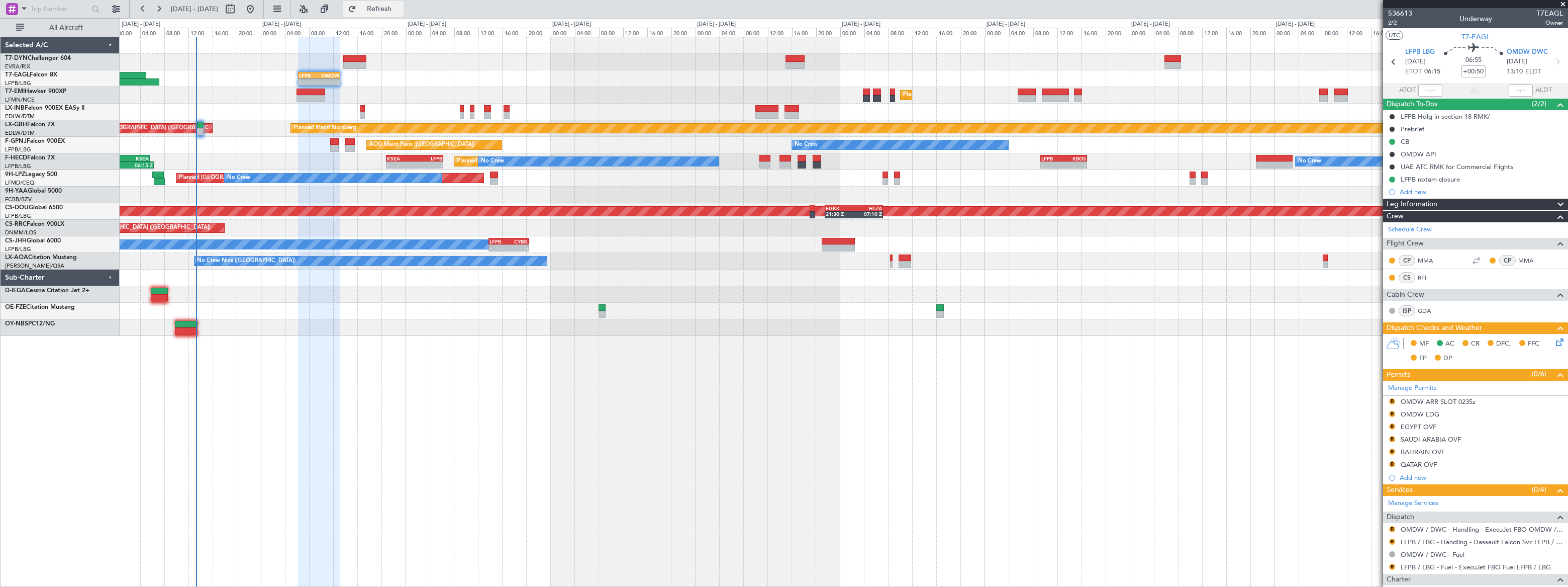
click at [401, 7] on span "Refresh" at bounding box center [379, 9] width 42 height 7
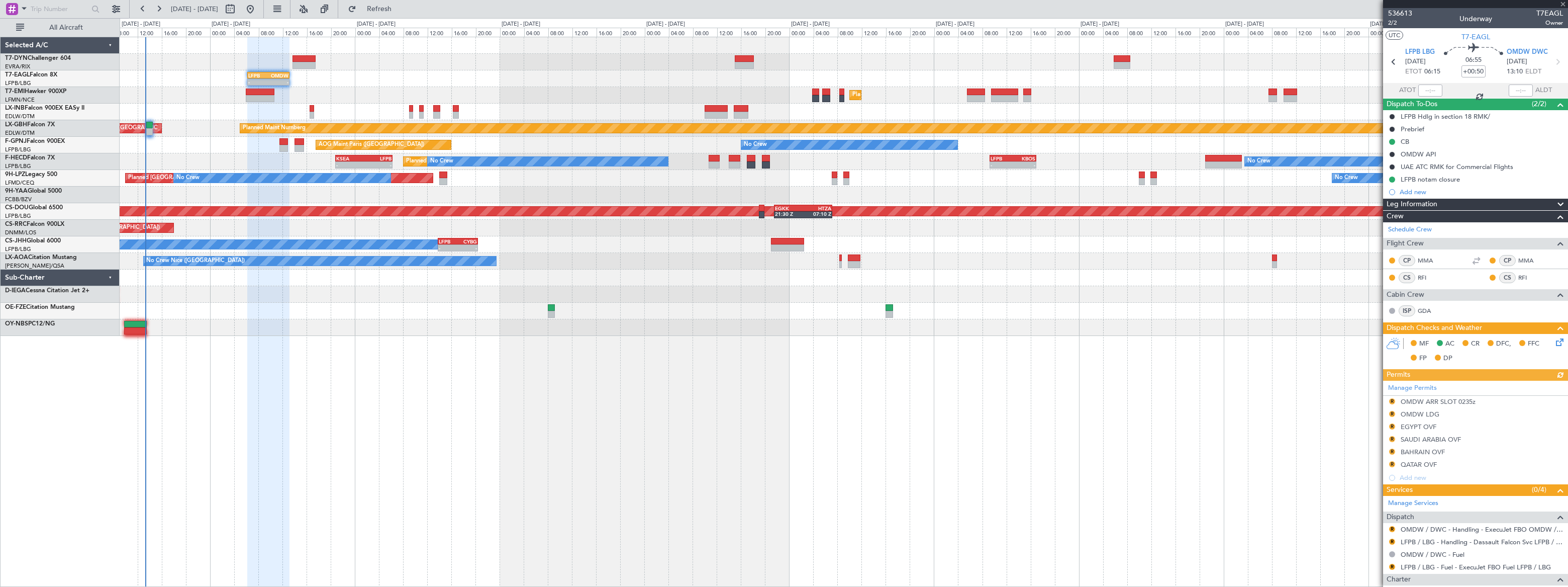
click at [192, 63] on div "Unplanned Maint [GEOGRAPHIC_DATA] (Riga Intl)" at bounding box center [844, 62] width 1447 height 16
